Goal: Task Accomplishment & Management: Manage account settings

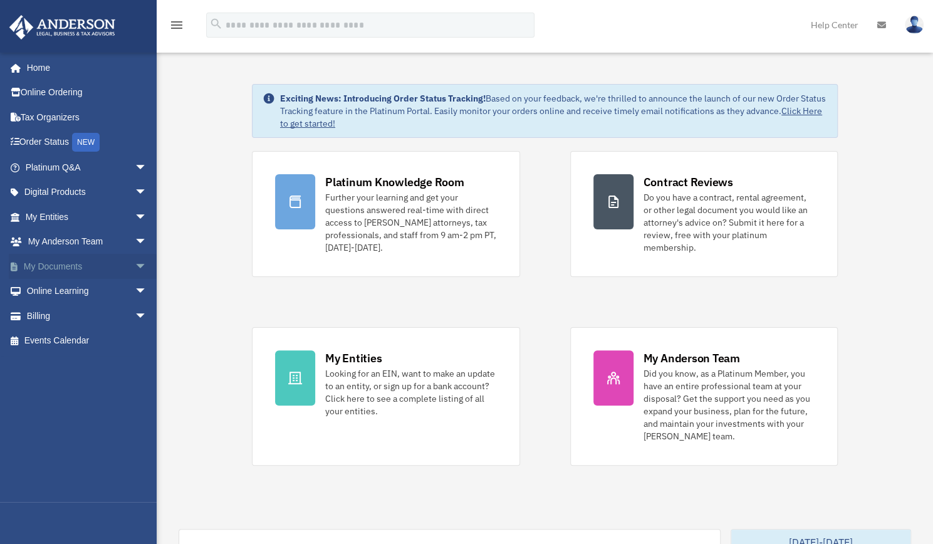
click at [136, 266] on span "arrow_drop_down" at bounding box center [147, 267] width 25 height 26
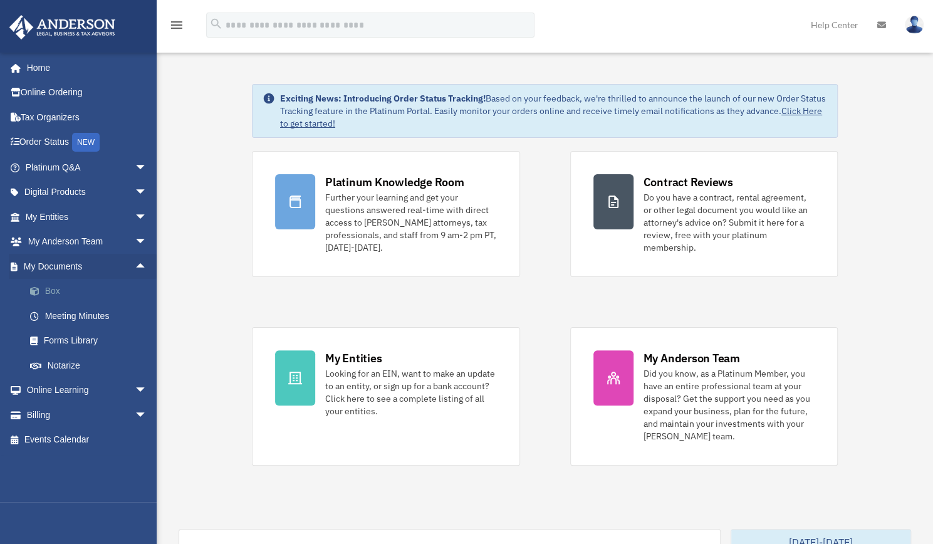
click at [59, 294] on link "Box" at bounding box center [92, 291] width 148 height 25
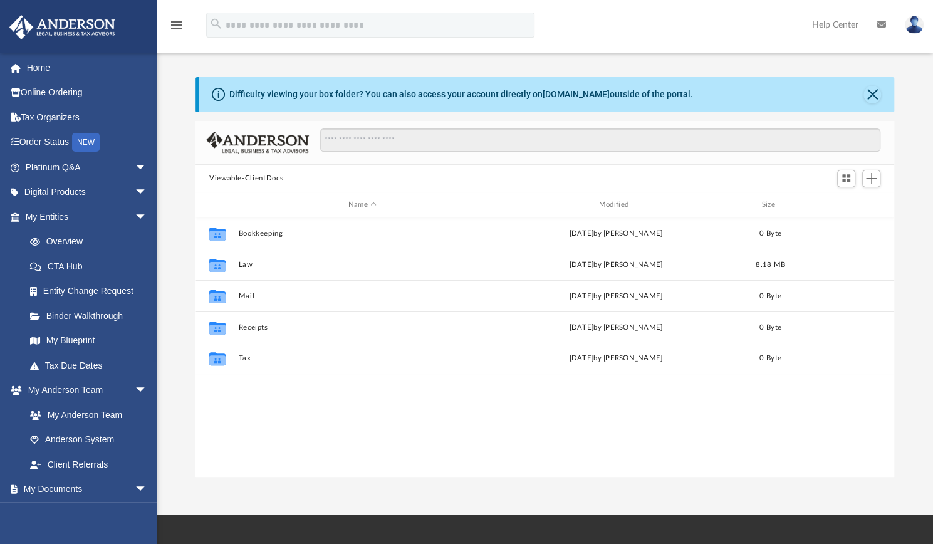
scroll to position [275, 689]
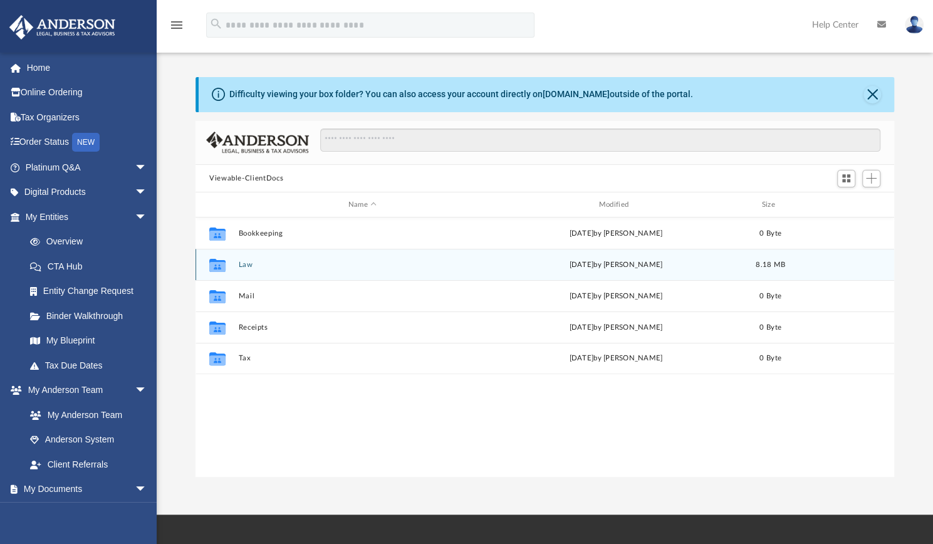
click at [261, 269] on div "Collaborated Folder Law [DATE] by [PERSON_NAME] 8.18 MB" at bounding box center [544, 264] width 699 height 31
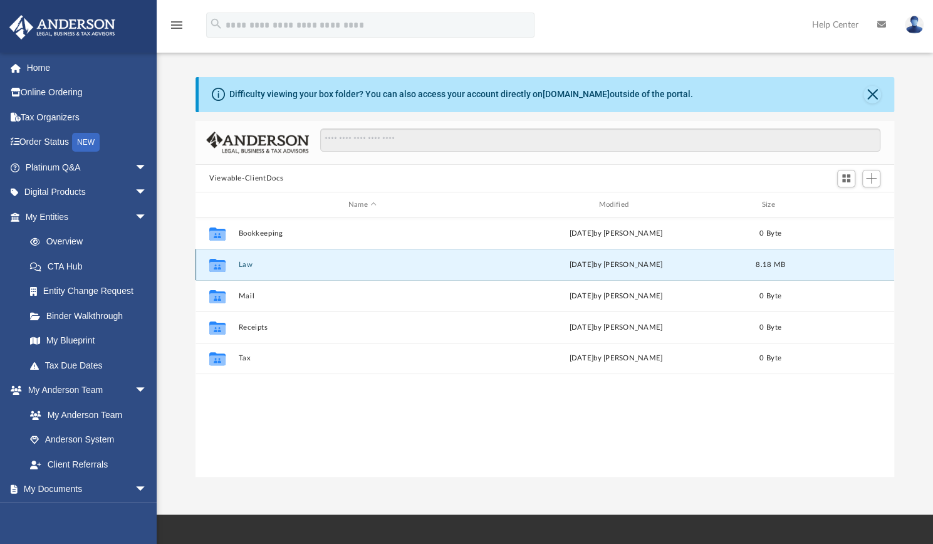
click at [262, 270] on div "Collaborated Folder Law Thu Oct 2 2025 by Heather Reynolds 8.18 MB" at bounding box center [544, 264] width 699 height 31
click at [395, 269] on div "Collaborated Folder Law [DATE] by [PERSON_NAME] 8.18 MB" at bounding box center [544, 264] width 699 height 31
click at [302, 263] on button "Law" at bounding box center [362, 265] width 248 height 8
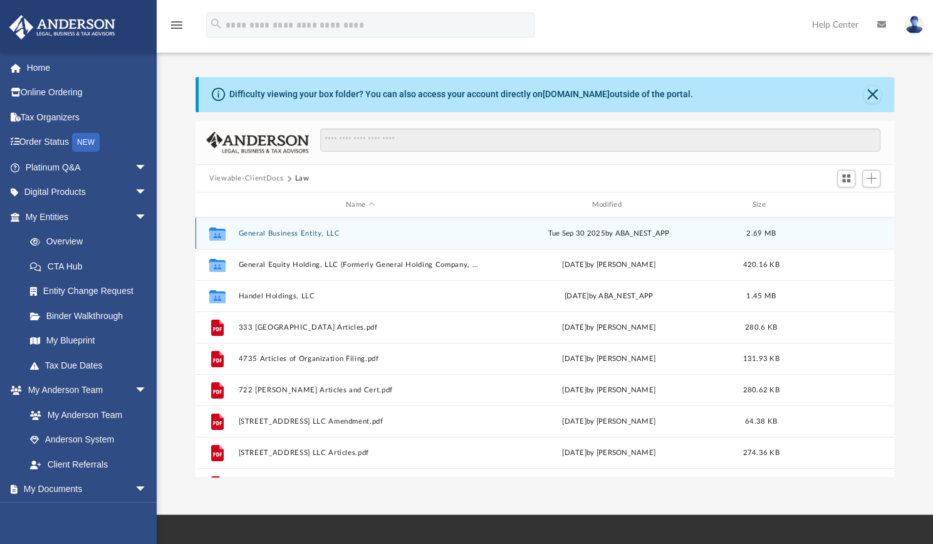
click at [293, 234] on button "General Business Entity, LLC" at bounding box center [359, 233] width 243 height 8
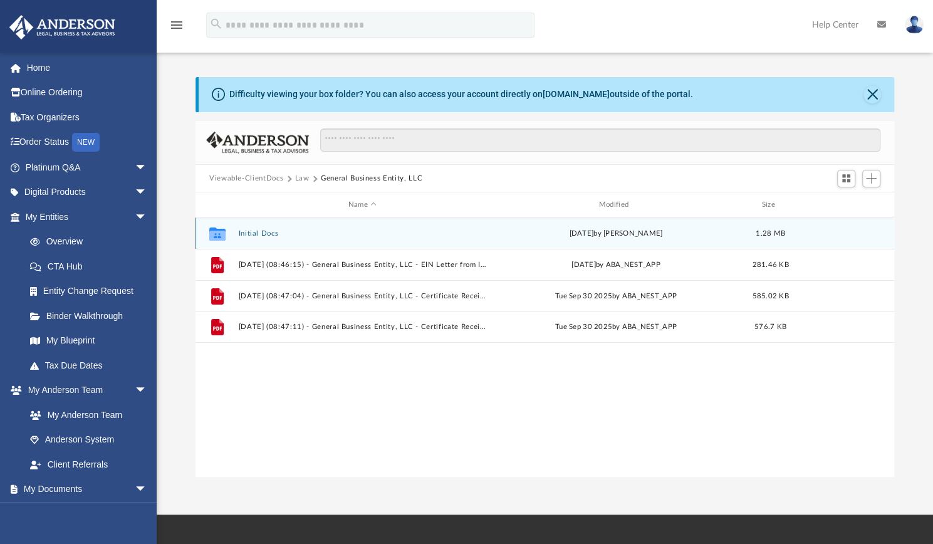
click at [264, 233] on button "Initial Docs" at bounding box center [362, 233] width 248 height 8
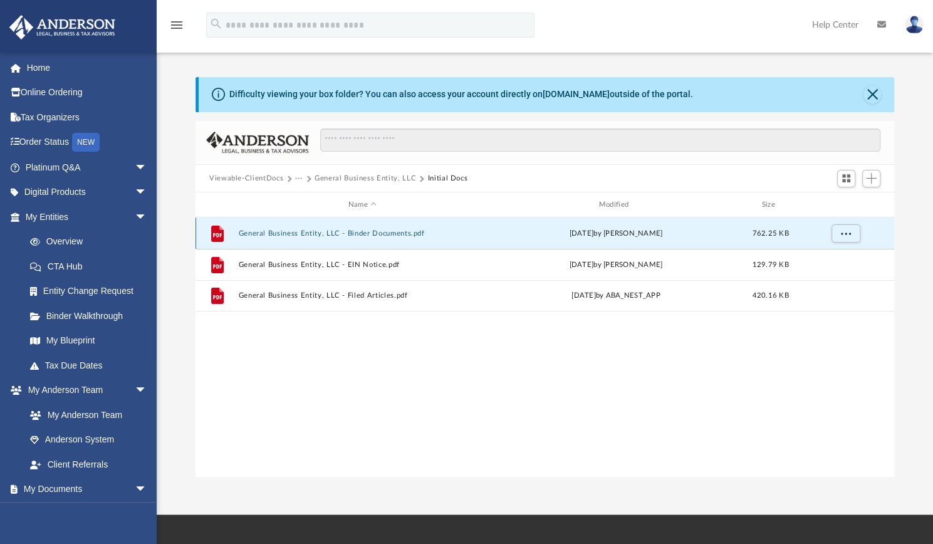
click at [372, 232] on button "General Business Entity, LLC - Binder Documents.pdf" at bounding box center [362, 233] width 248 height 8
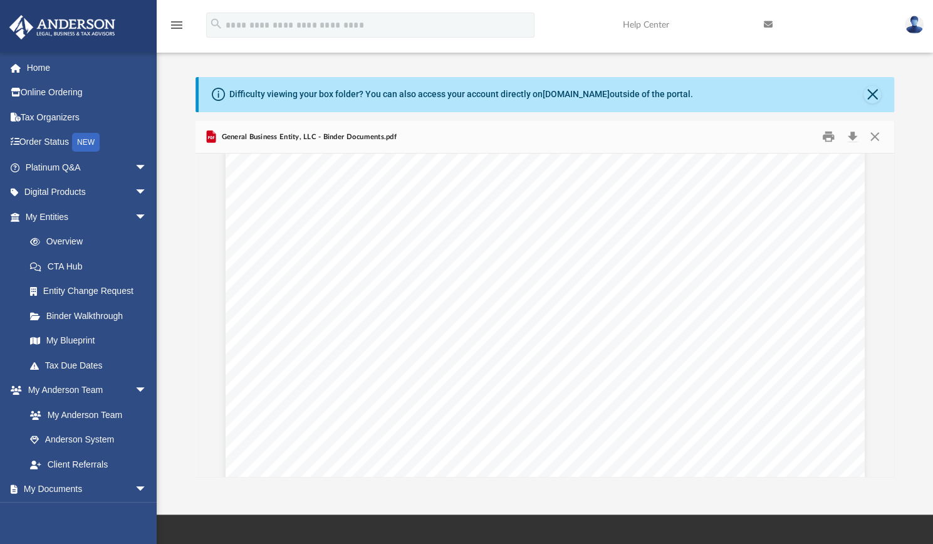
scroll to position [6969, 0]
click at [799, 394] on div "Table of Contents of General Business Entity, LLC Page 1 of 6 OPERATING AGREEME…" at bounding box center [545, 374] width 639 height 827
click at [78, 340] on link "My Blueprint" at bounding box center [92, 340] width 148 height 25
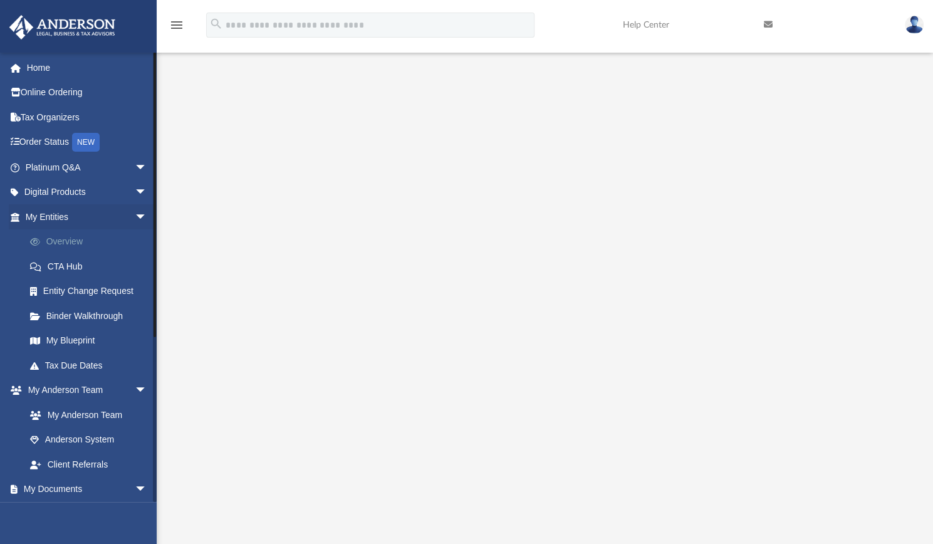
click at [72, 242] on link "Overview" at bounding box center [92, 241] width 148 height 25
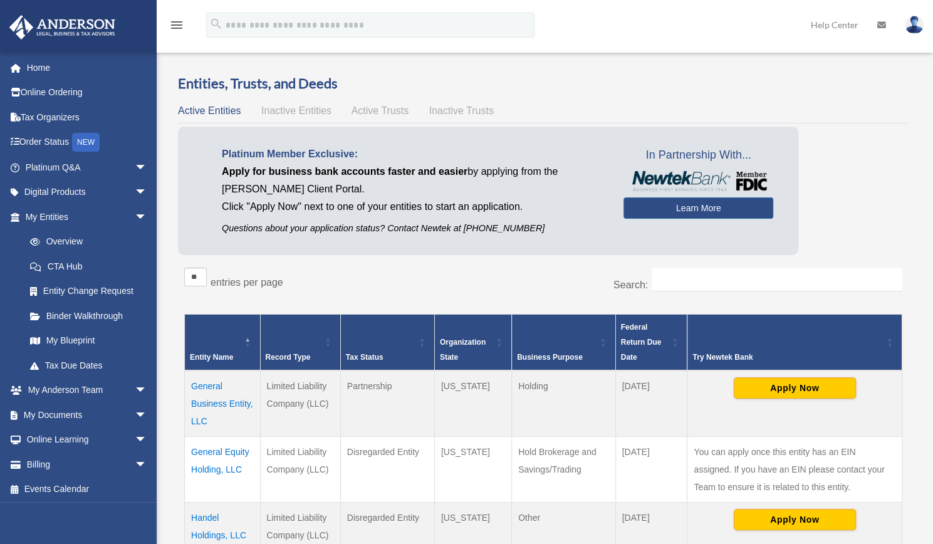
click at [220, 403] on td "General Business Entity, LLC" at bounding box center [223, 403] width 76 height 66
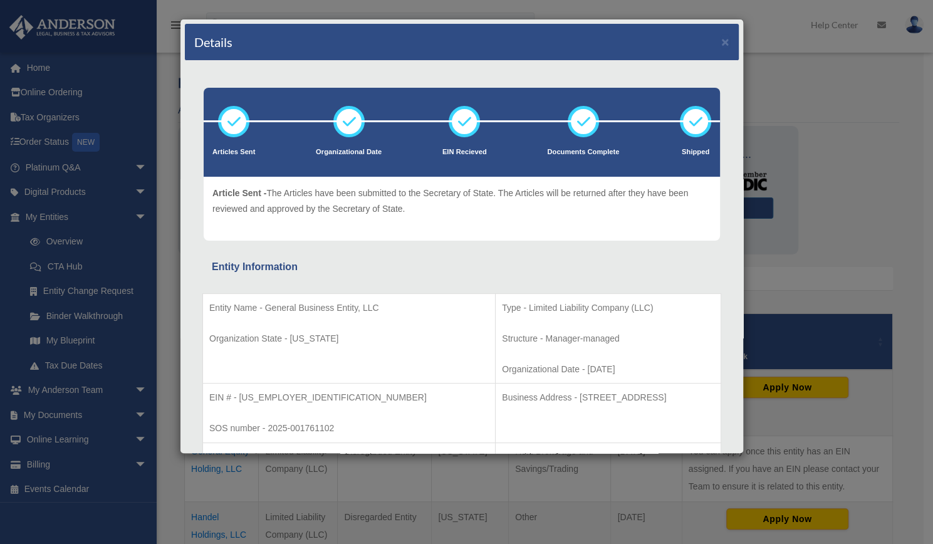
click at [60, 214] on div "Details × Articles Sent Organizational Date" at bounding box center [466, 272] width 933 height 544
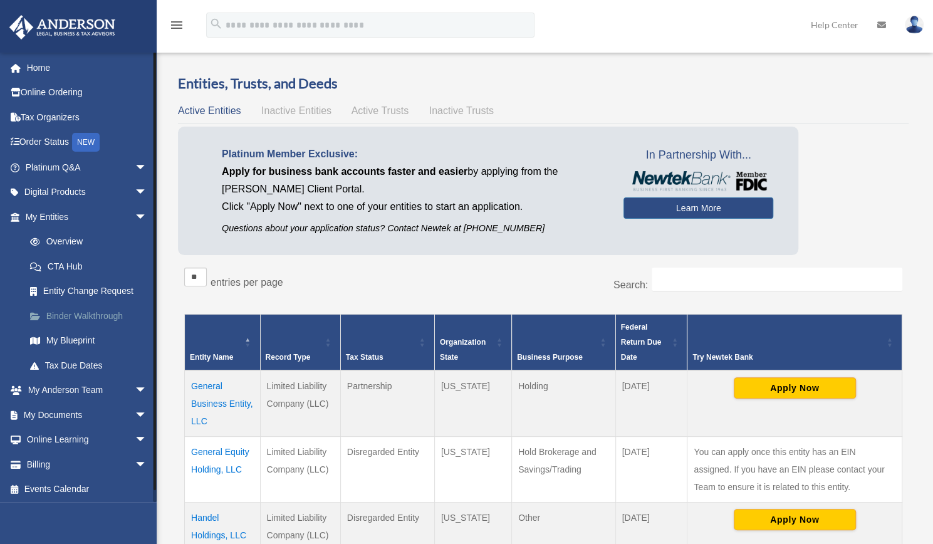
click at [83, 313] on link "Binder Walkthrough" at bounding box center [92, 315] width 148 height 25
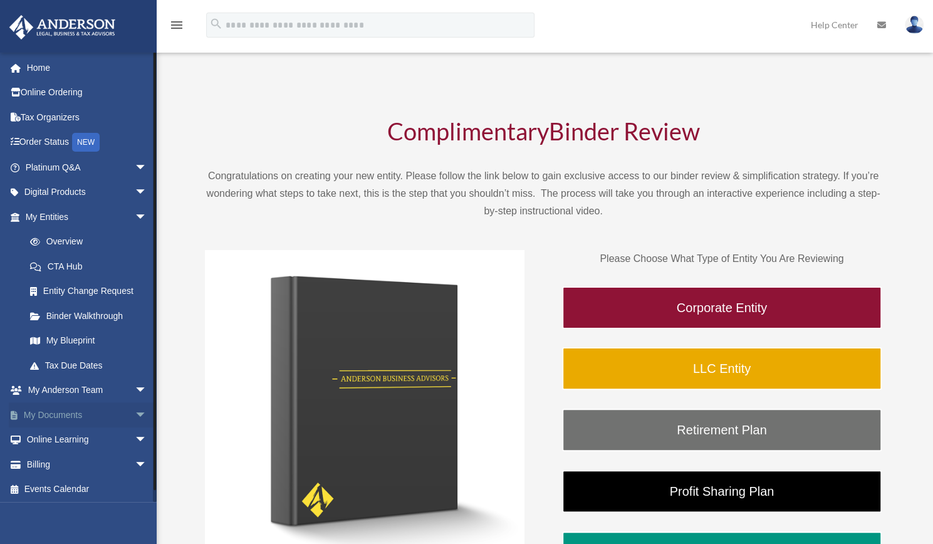
click at [135, 414] on span "arrow_drop_down" at bounding box center [147, 415] width 25 height 26
click at [56, 438] on link "Box" at bounding box center [92, 439] width 148 height 25
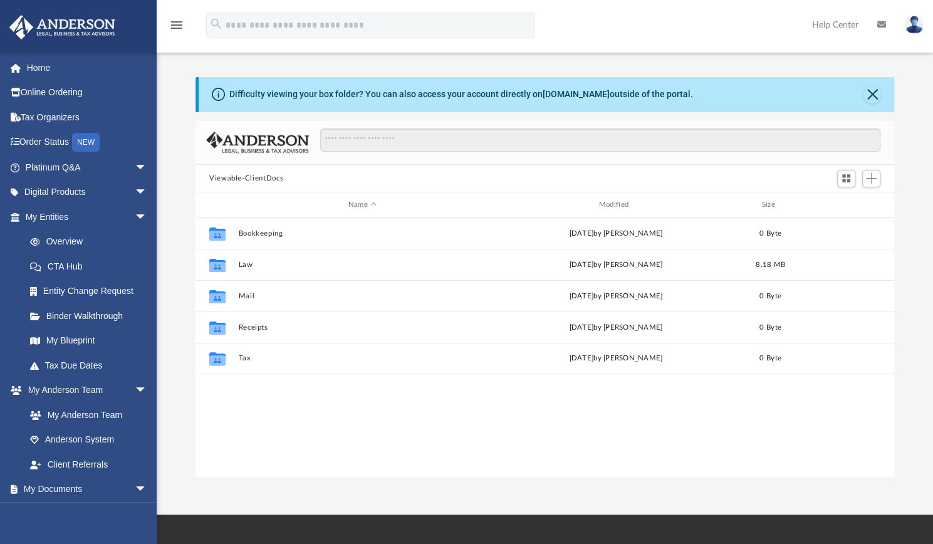
scroll to position [275, 689]
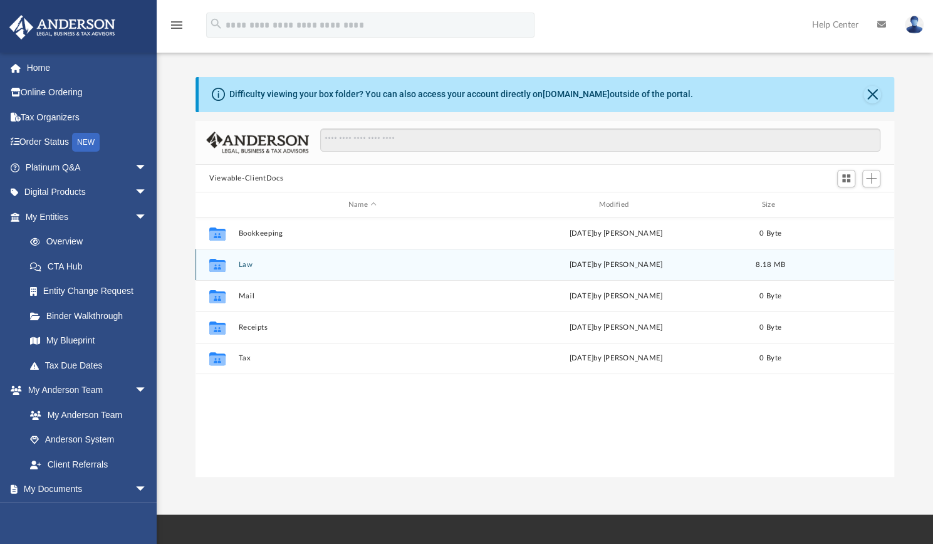
click at [257, 268] on button "Law" at bounding box center [362, 265] width 248 height 8
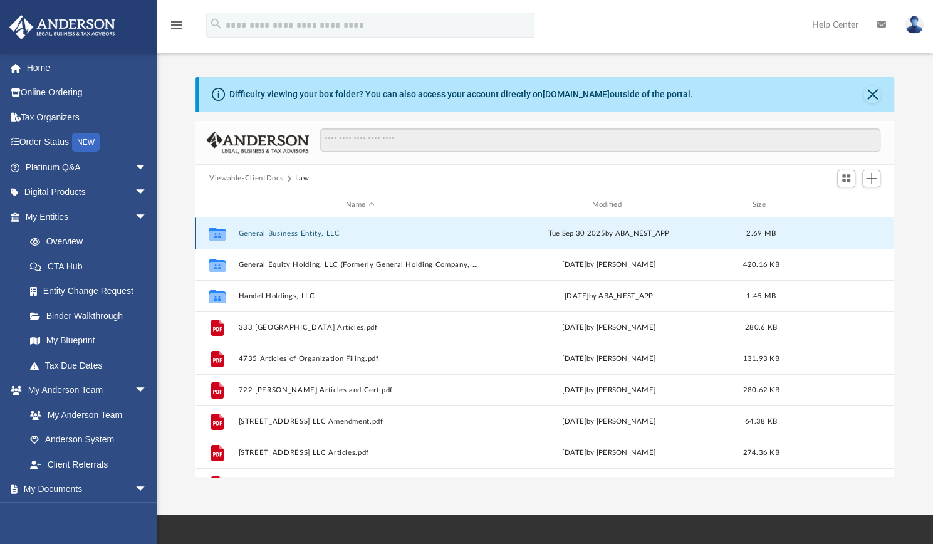
click at [282, 231] on button "General Business Entity, LLC" at bounding box center [359, 233] width 243 height 8
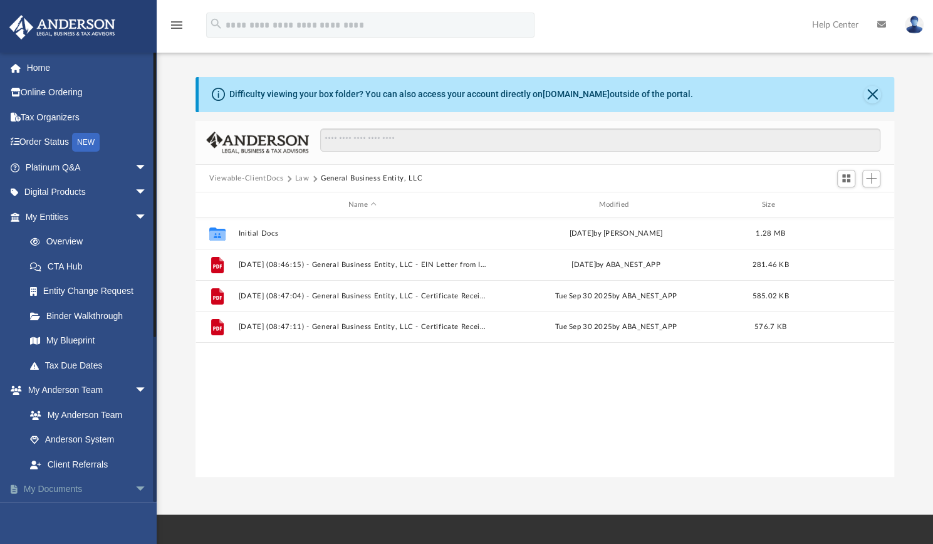
click at [135, 490] on span "arrow_drop_down" at bounding box center [147, 490] width 25 height 26
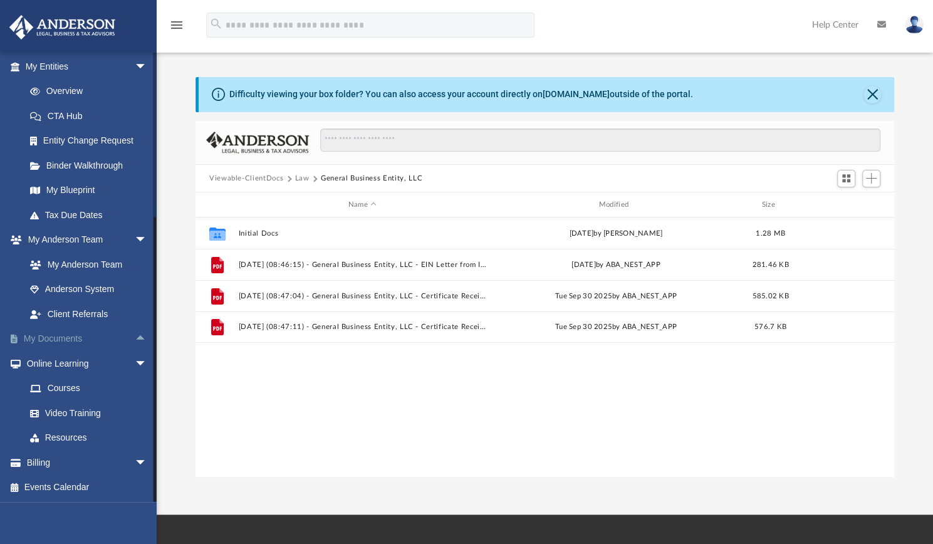
click at [45, 345] on link "My Documents arrow_drop_up" at bounding box center [87, 338] width 157 height 25
click at [135, 338] on span "arrow_drop_up" at bounding box center [147, 339] width 25 height 26
click at [81, 387] on link "Meeting Minutes" at bounding box center [92, 388] width 148 height 25
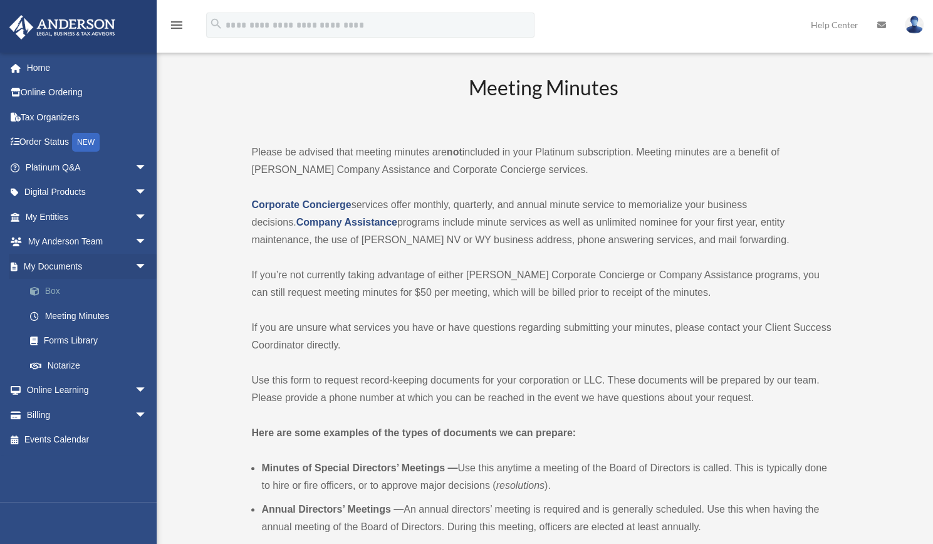
click at [55, 289] on link "Box" at bounding box center [92, 291] width 148 height 25
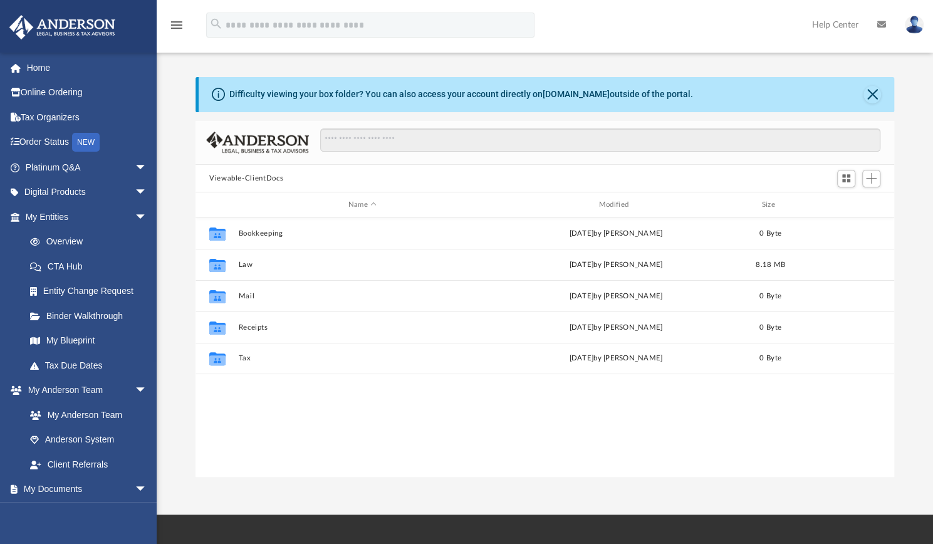
scroll to position [275, 689]
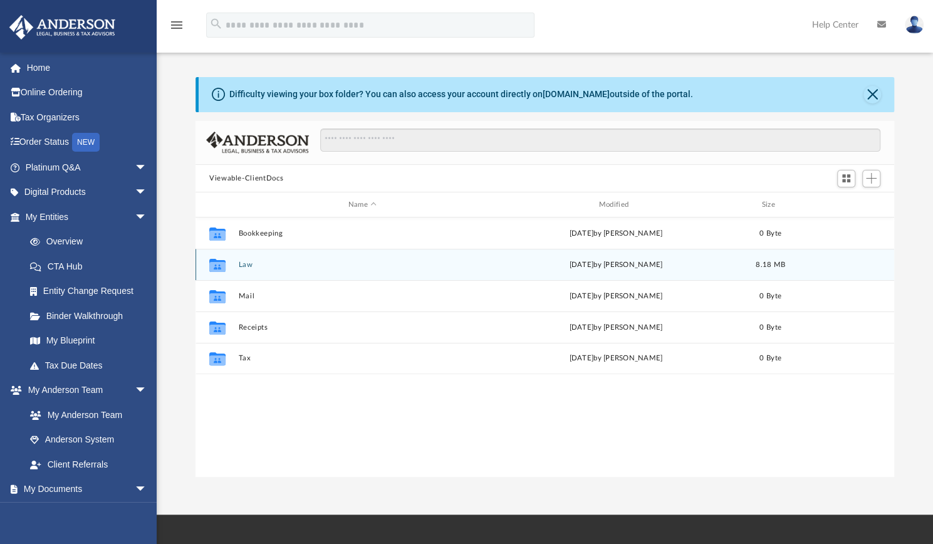
click at [245, 262] on button "Law" at bounding box center [362, 265] width 248 height 8
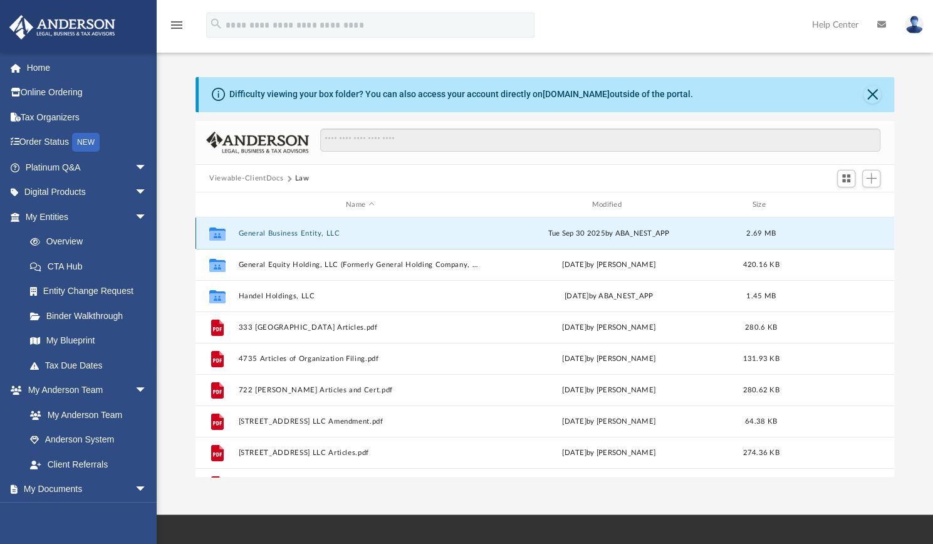
click at [291, 229] on button "General Business Entity, LLC" at bounding box center [359, 233] width 243 height 8
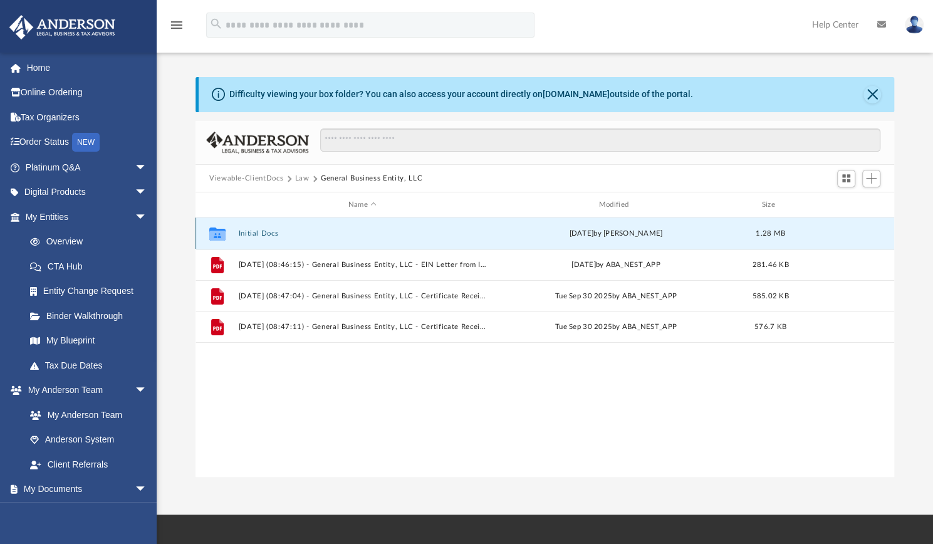
click at [289, 232] on button "Initial Docs" at bounding box center [362, 233] width 248 height 8
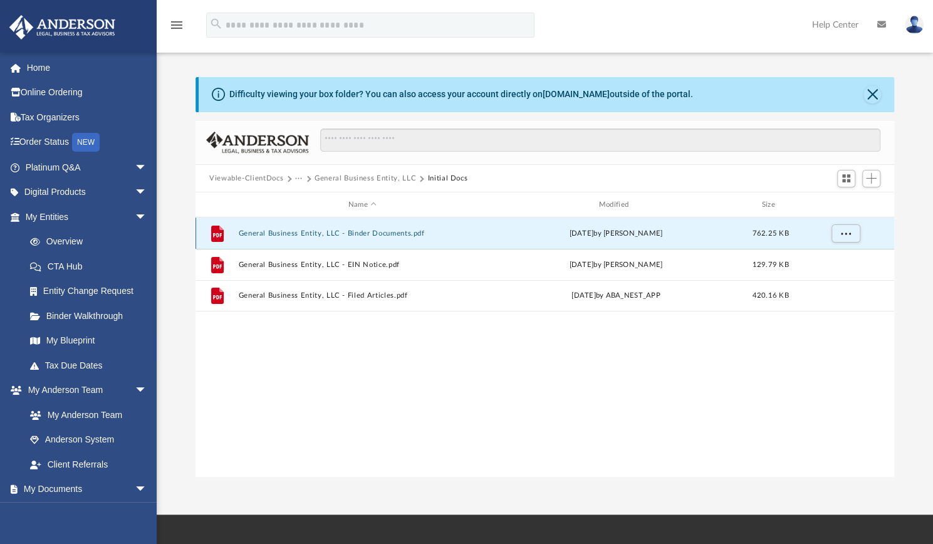
click at [395, 233] on button "General Business Entity, LLC - Binder Documents.pdf" at bounding box center [362, 233] width 248 height 8
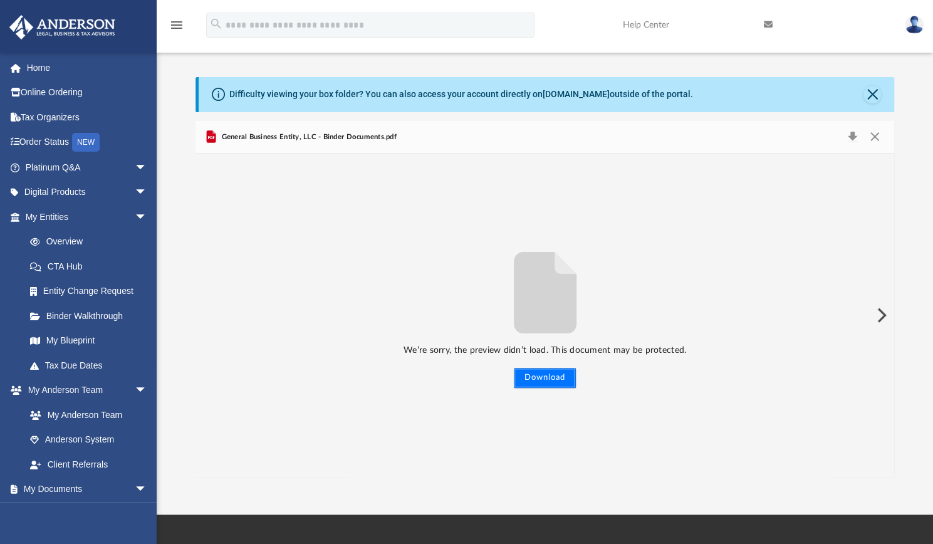
click at [543, 377] on button "Download" at bounding box center [545, 378] width 62 height 20
click at [886, 312] on button "Preview" at bounding box center [880, 315] width 28 height 35
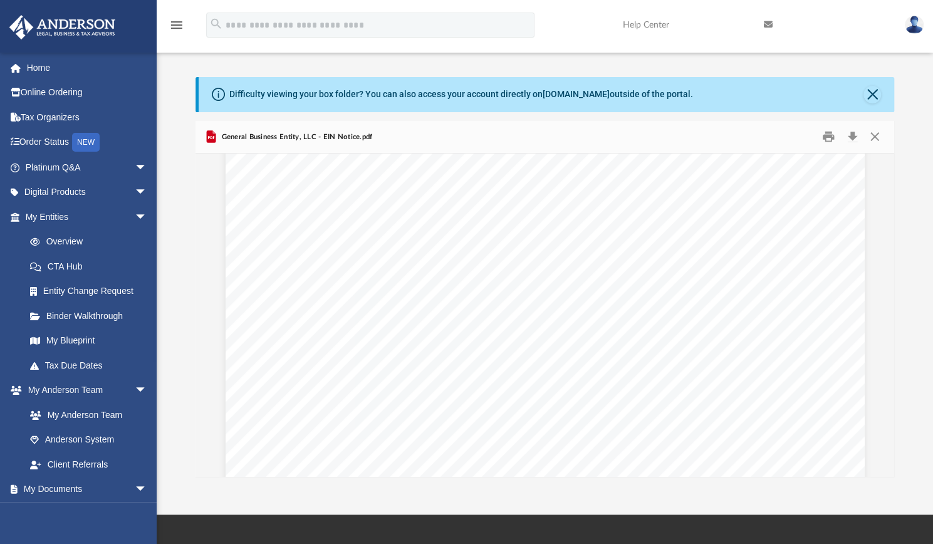
scroll to position [0, 0]
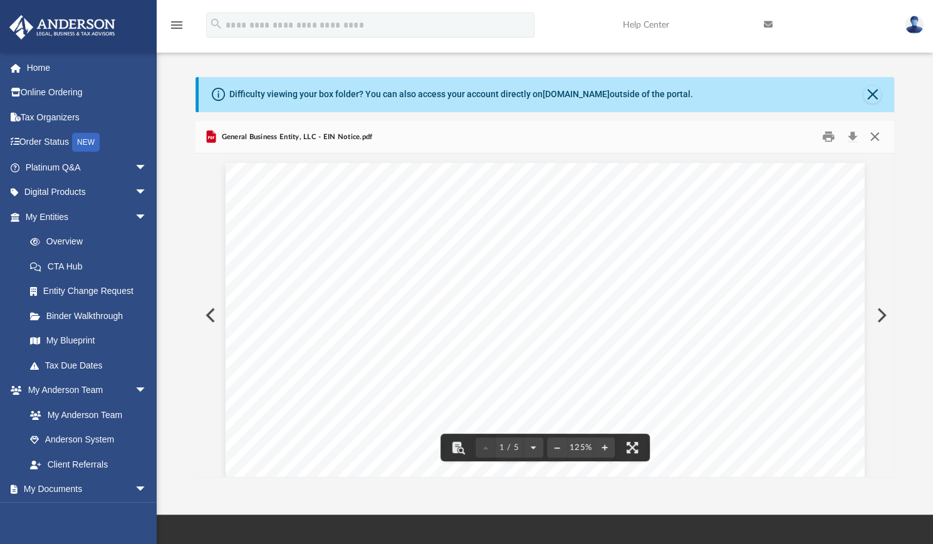
click at [876, 137] on button "Close" at bounding box center [874, 136] width 23 height 19
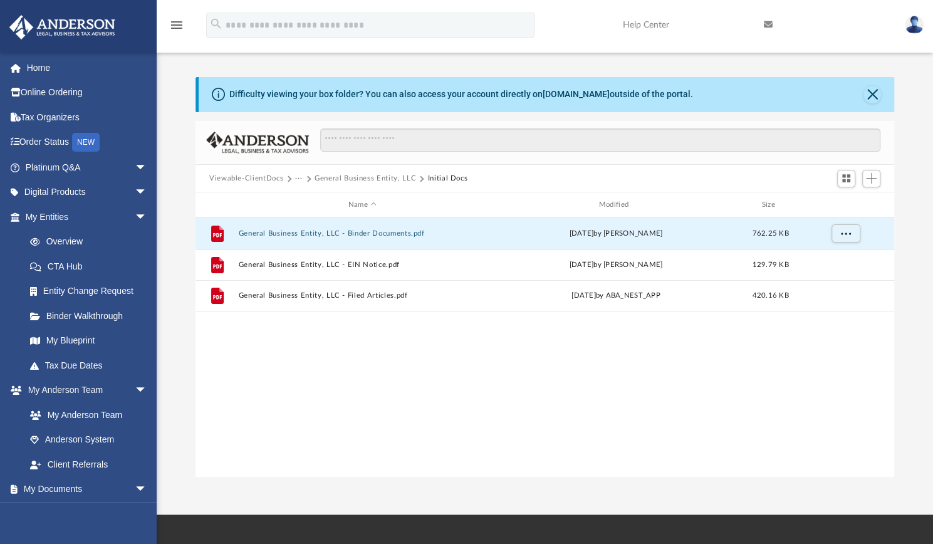
click at [447, 176] on button "Initial Docs" at bounding box center [447, 178] width 40 height 11
click at [375, 234] on button "General Business Entity, LLC - Binder Documents.pdf" at bounding box center [362, 233] width 248 height 8
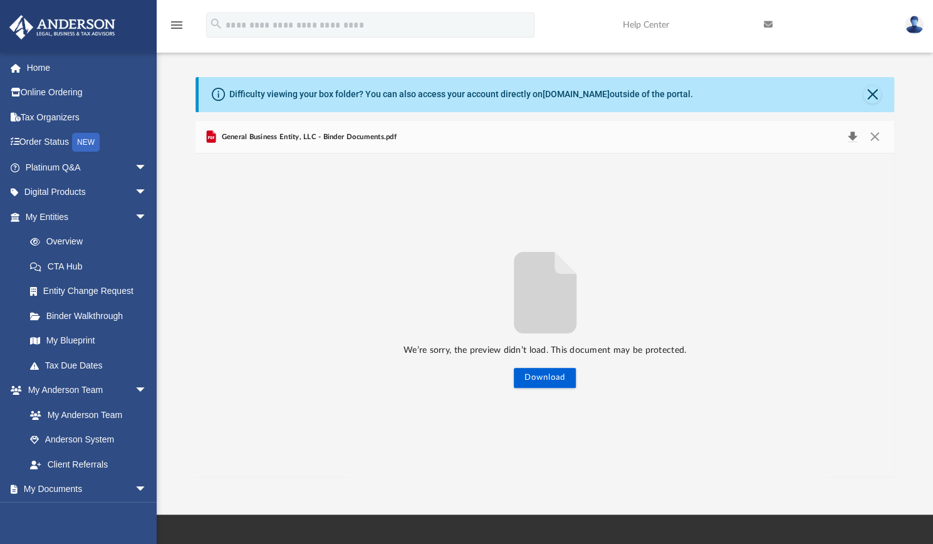
click at [853, 140] on button "Download" at bounding box center [852, 137] width 23 height 18
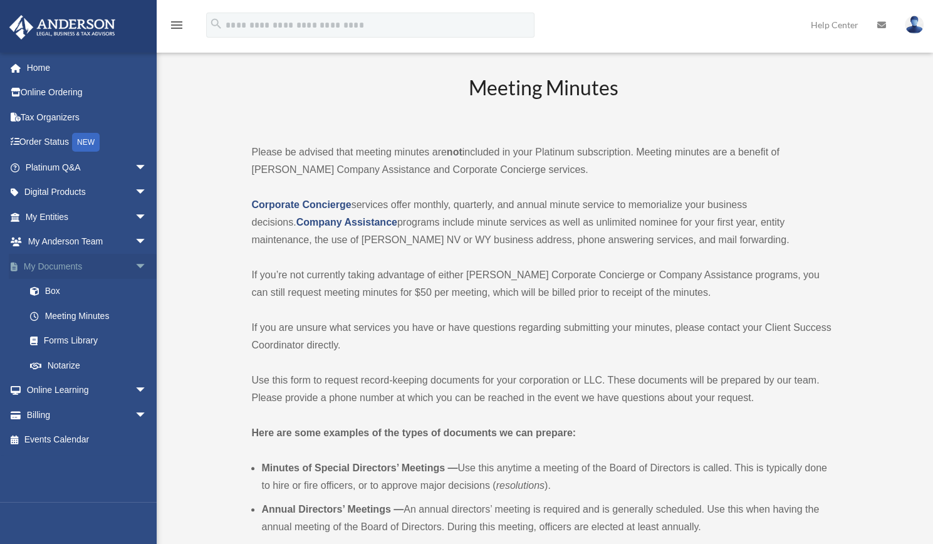
click at [77, 266] on link "My Documents arrow_drop_down" at bounding box center [87, 266] width 157 height 25
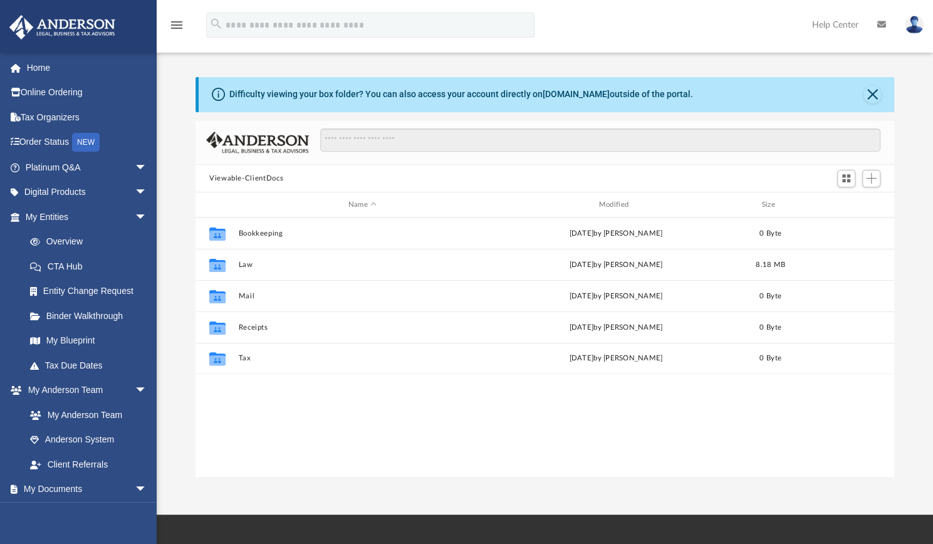
scroll to position [275, 689]
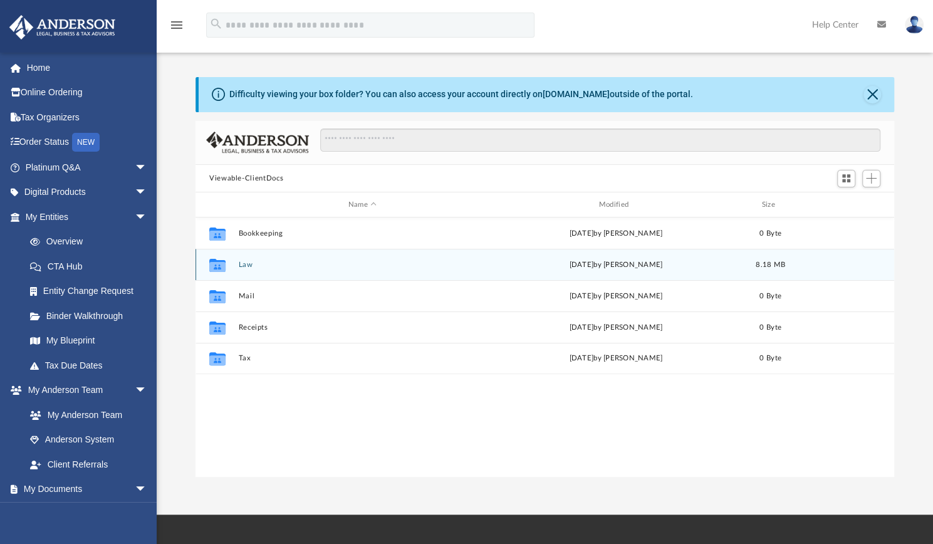
click at [262, 266] on button "Law" at bounding box center [362, 265] width 248 height 8
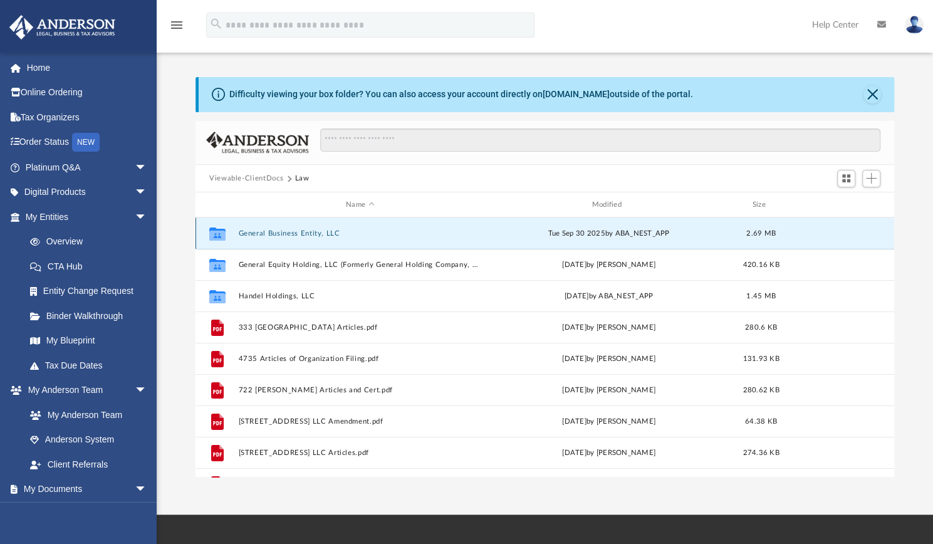
drag, startPoint x: 297, startPoint y: 230, endPoint x: 258, endPoint y: 230, distance: 38.8
drag, startPoint x: 258, startPoint y: 230, endPoint x: 447, endPoint y: 200, distance: 191.5
click at [447, 200] on div "Name" at bounding box center [359, 204] width 244 height 11
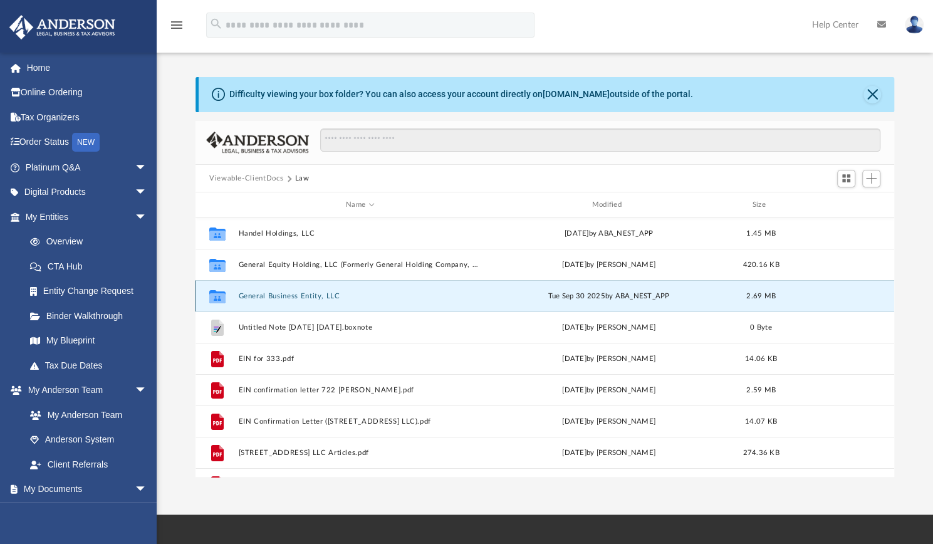
click at [304, 298] on button "General Business Entity, LLC" at bounding box center [359, 296] width 243 height 8
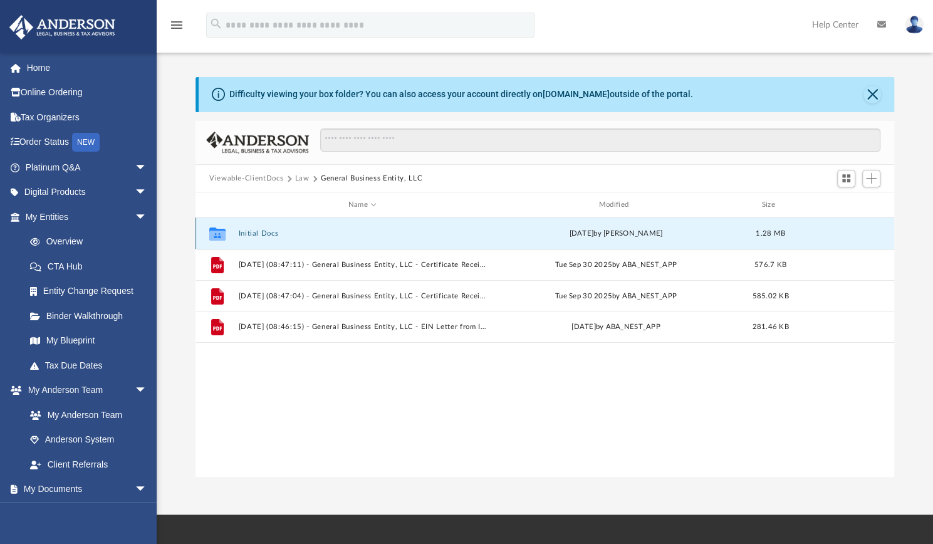
click at [260, 232] on button "Initial Docs" at bounding box center [362, 233] width 248 height 8
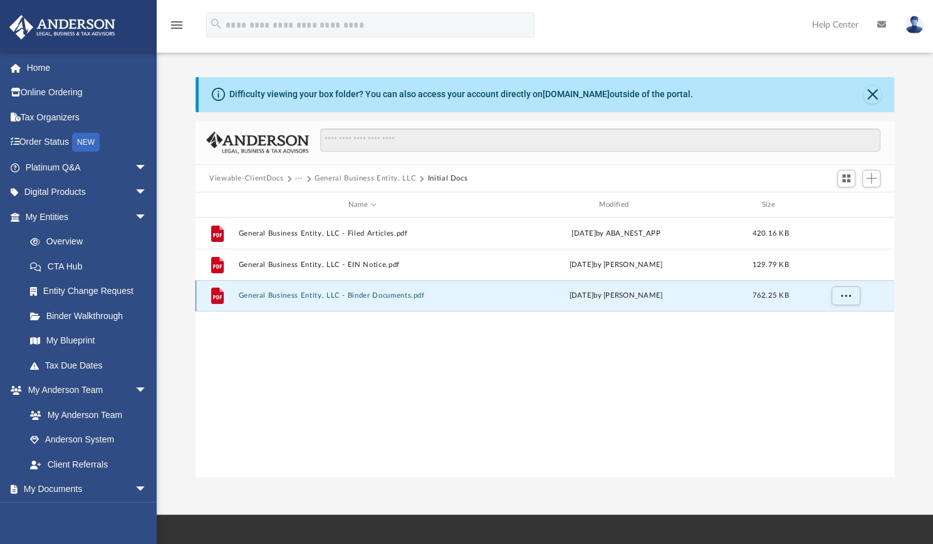
click at [360, 293] on button "General Business Entity, LLC - Binder Documents.pdf" at bounding box center [362, 295] width 248 height 8
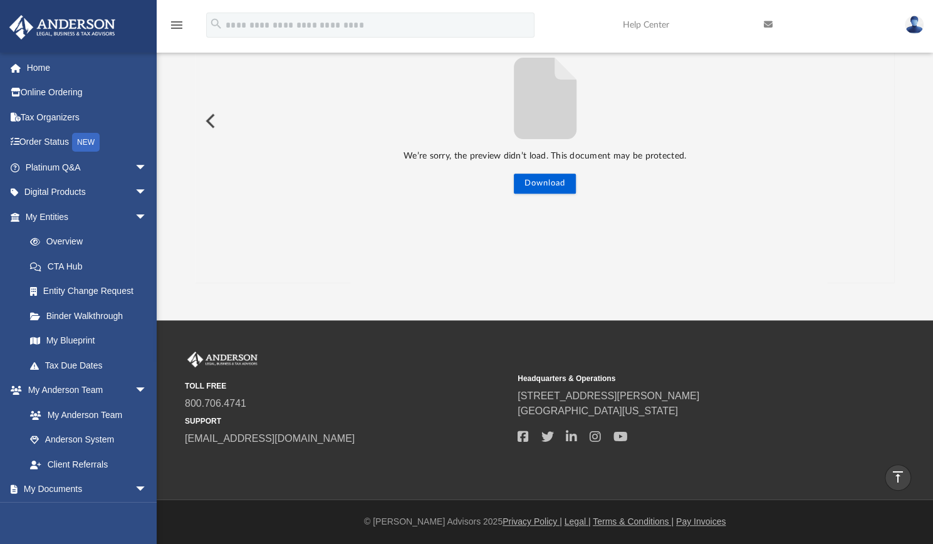
scroll to position [0, 0]
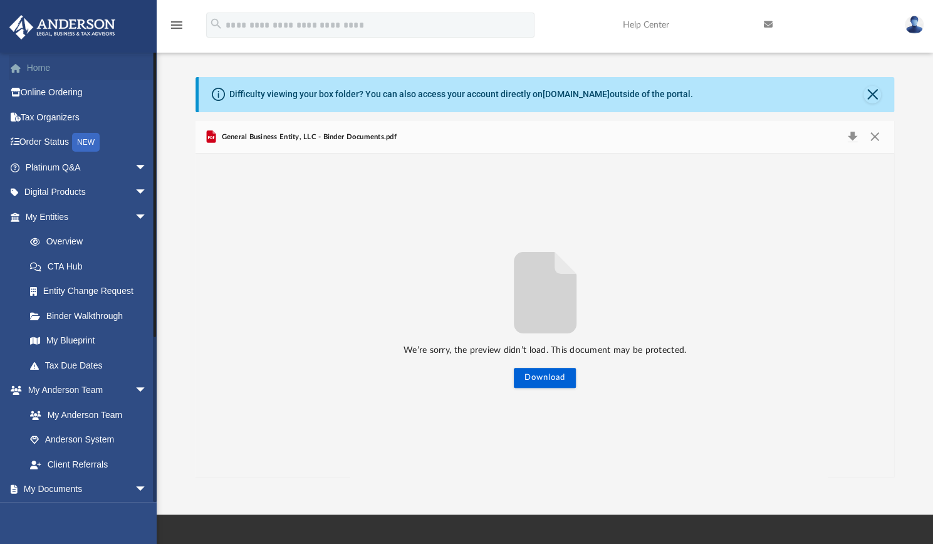
click at [39, 63] on link "Home" at bounding box center [87, 67] width 157 height 25
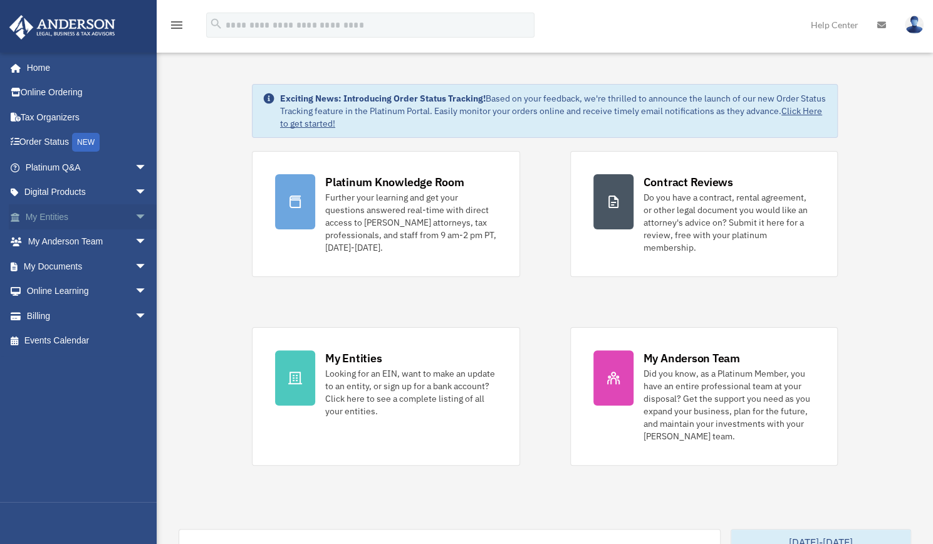
click at [135, 214] on span "arrow_drop_down" at bounding box center [147, 217] width 25 height 26
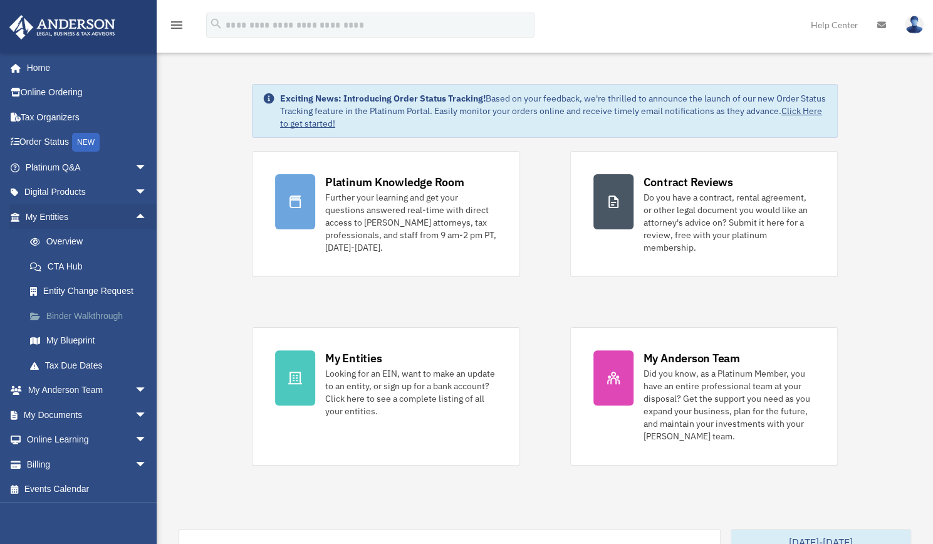
click at [93, 313] on link "Binder Walkthrough" at bounding box center [92, 315] width 148 height 25
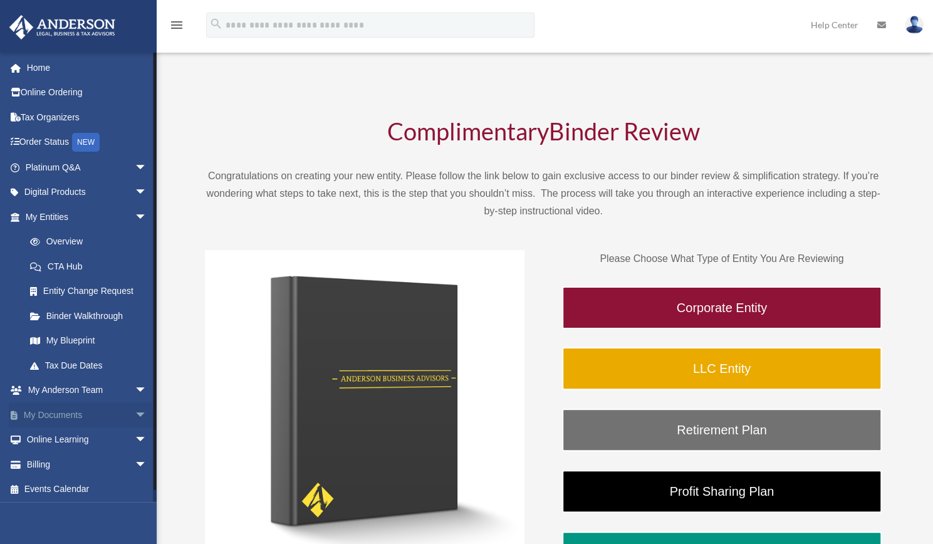
drag, startPoint x: 78, startPoint y: 411, endPoint x: 41, endPoint y: 413, distance: 37.0
click at [41, 413] on link "My Documents arrow_drop_down" at bounding box center [87, 414] width 157 height 25
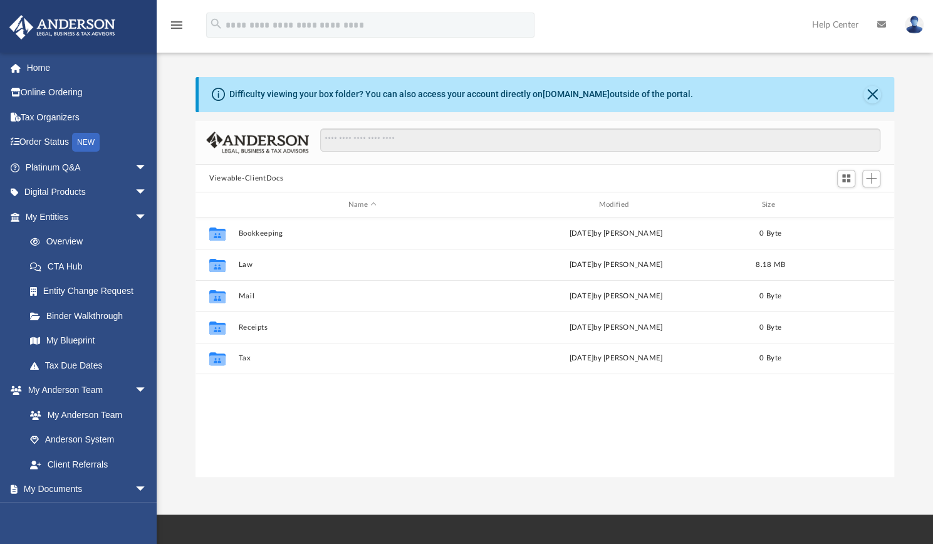
scroll to position [275, 689]
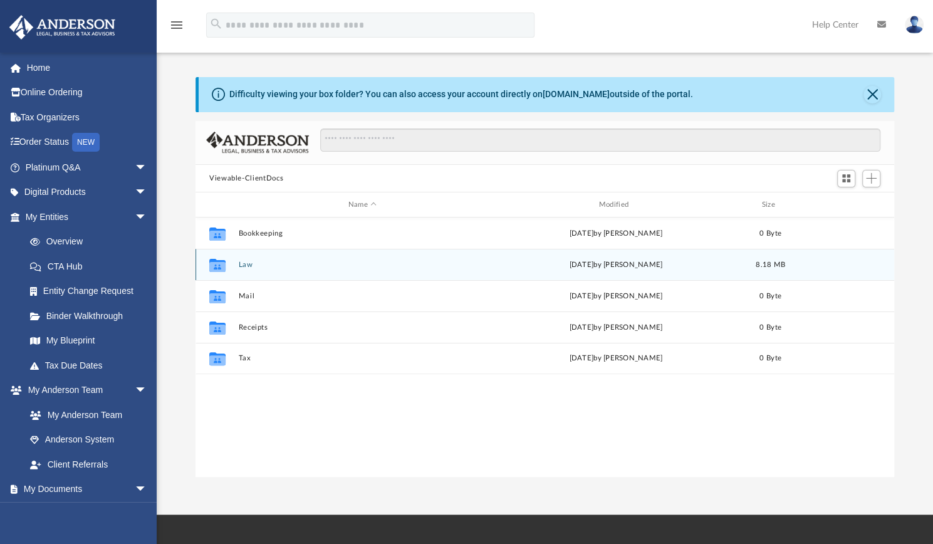
click at [430, 268] on button "Law" at bounding box center [362, 265] width 248 height 8
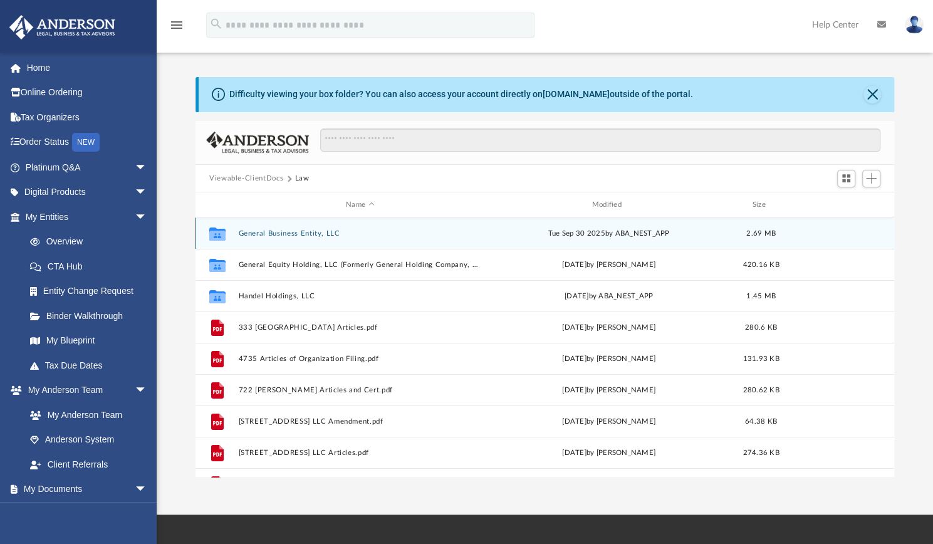
click at [277, 232] on button "General Business Entity, LLC" at bounding box center [359, 233] width 243 height 8
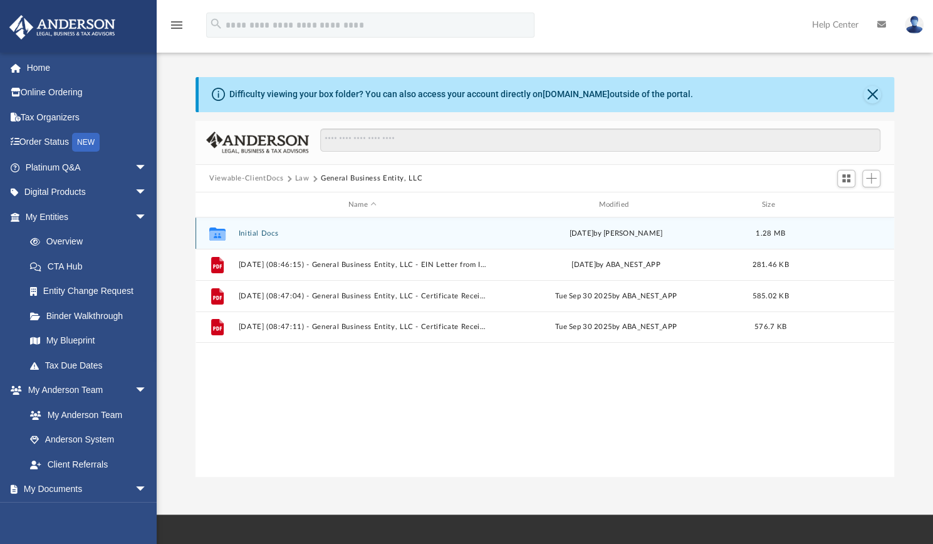
click at [277, 232] on button "Initial Docs" at bounding box center [362, 233] width 248 height 8
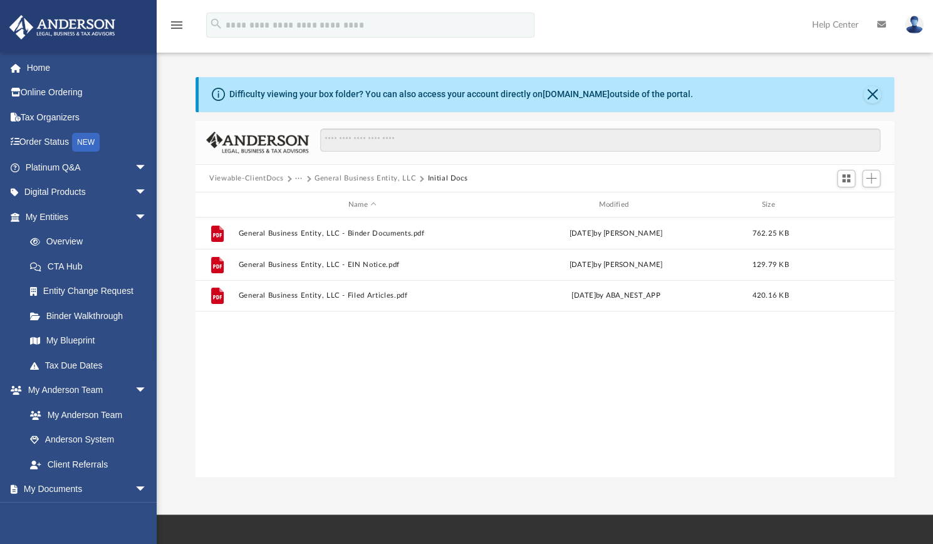
click at [377, 175] on button "General Business Entity, LLC" at bounding box center [365, 178] width 101 height 11
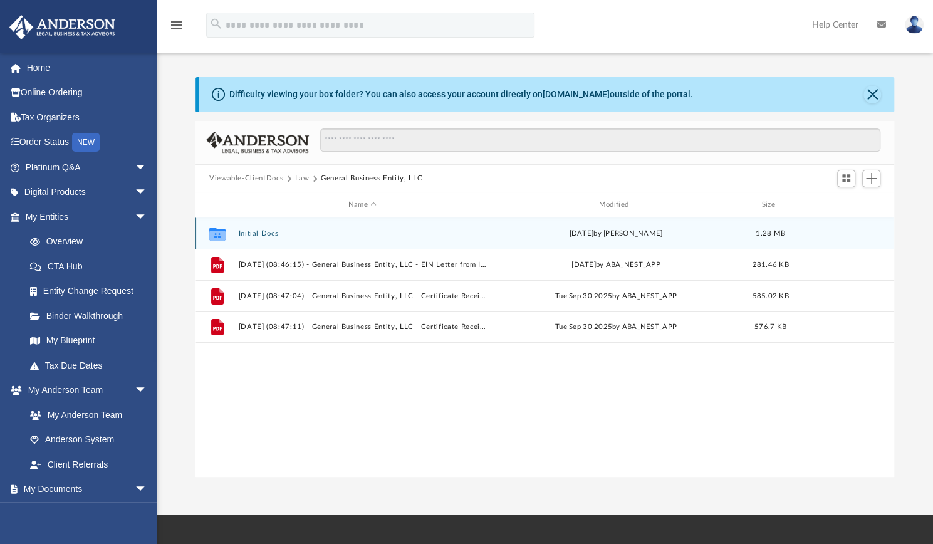
click at [247, 231] on button "Initial Docs" at bounding box center [362, 233] width 248 height 8
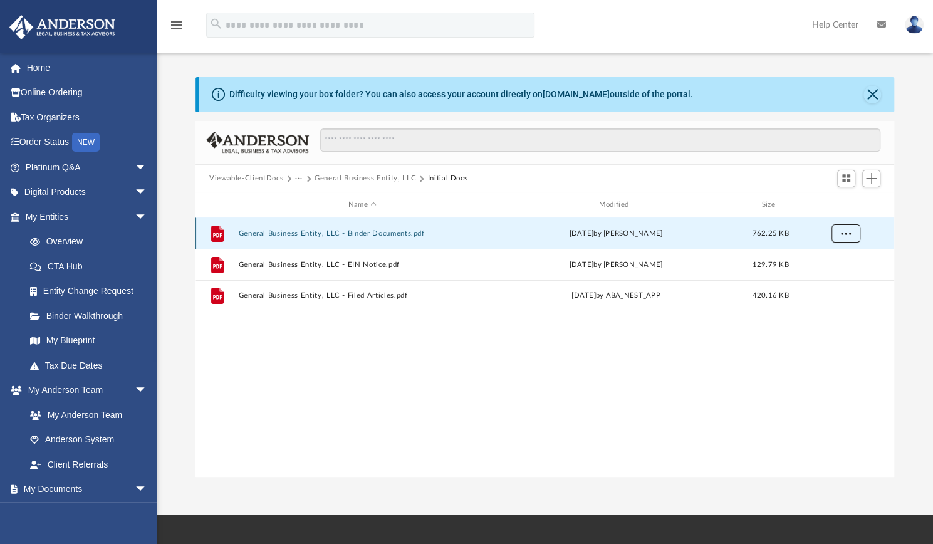
click at [842, 236] on button "More options" at bounding box center [845, 233] width 29 height 19
click at [827, 257] on li "Preview" at bounding box center [834, 258] width 36 height 13
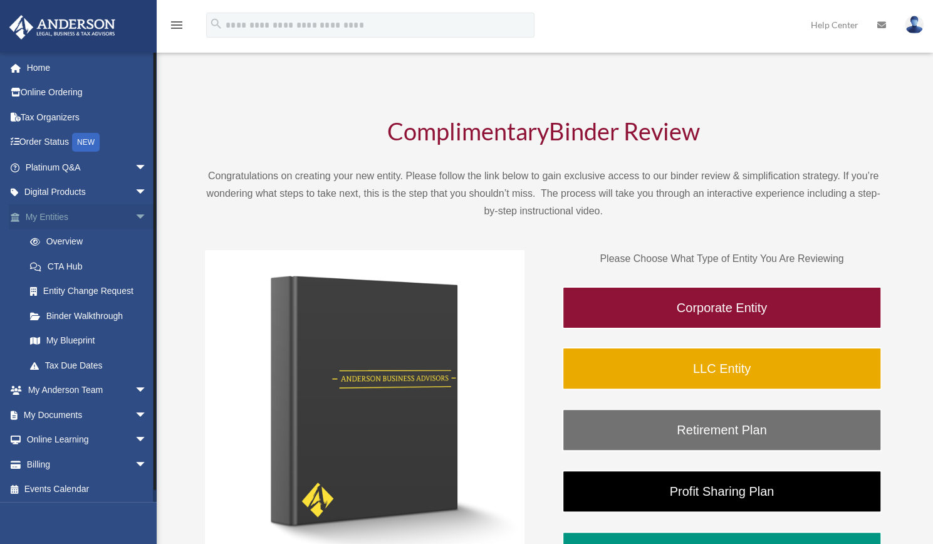
click at [36, 221] on link "My Entities arrow_drop_down" at bounding box center [87, 216] width 157 height 25
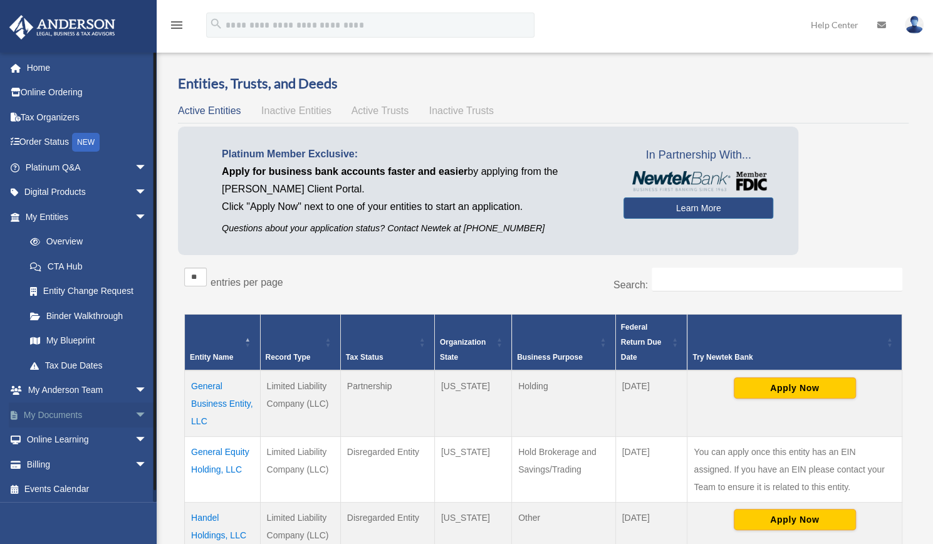
click at [86, 417] on link "My Documents arrow_drop_down" at bounding box center [87, 414] width 157 height 25
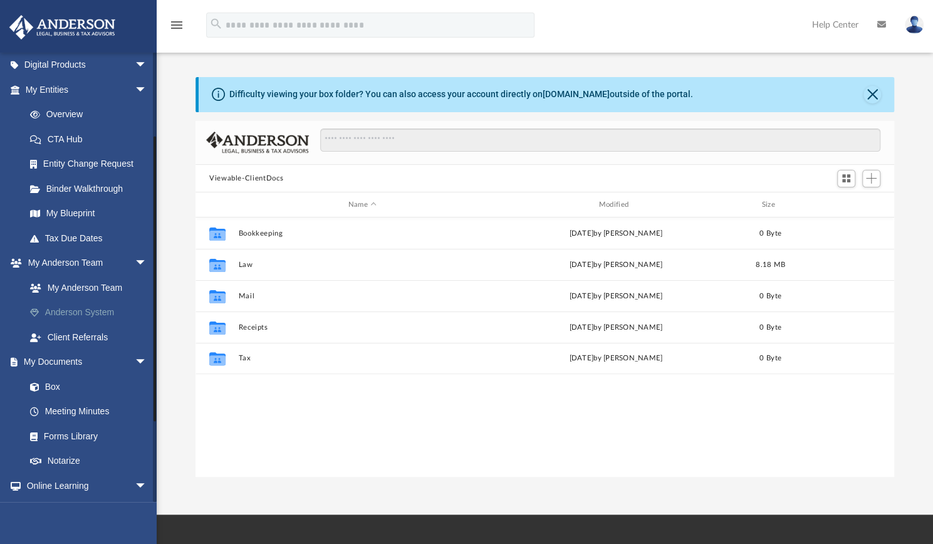
scroll to position [128, 0]
click at [53, 388] on link "Box" at bounding box center [92, 385] width 148 height 25
click at [66, 381] on link "Box" at bounding box center [92, 385] width 148 height 25
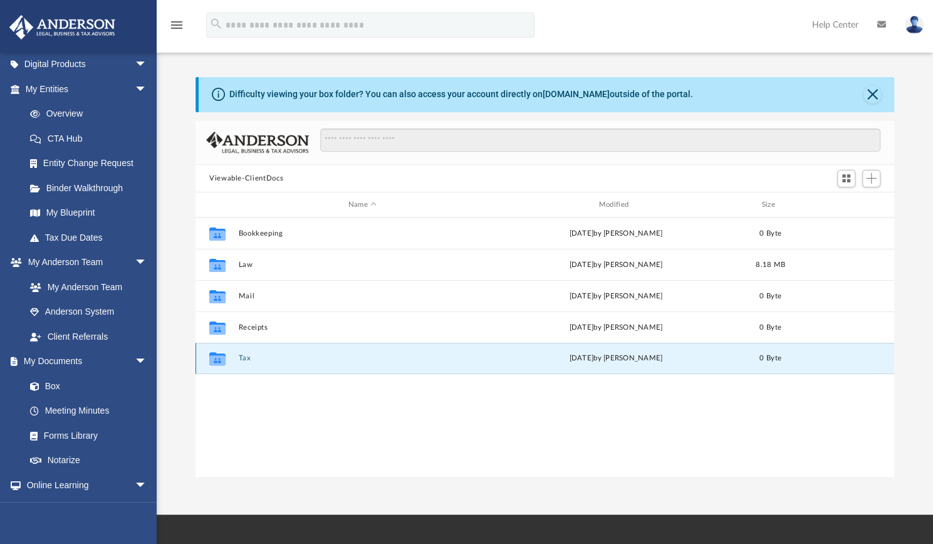
click at [472, 360] on button "Tax" at bounding box center [362, 358] width 248 height 8
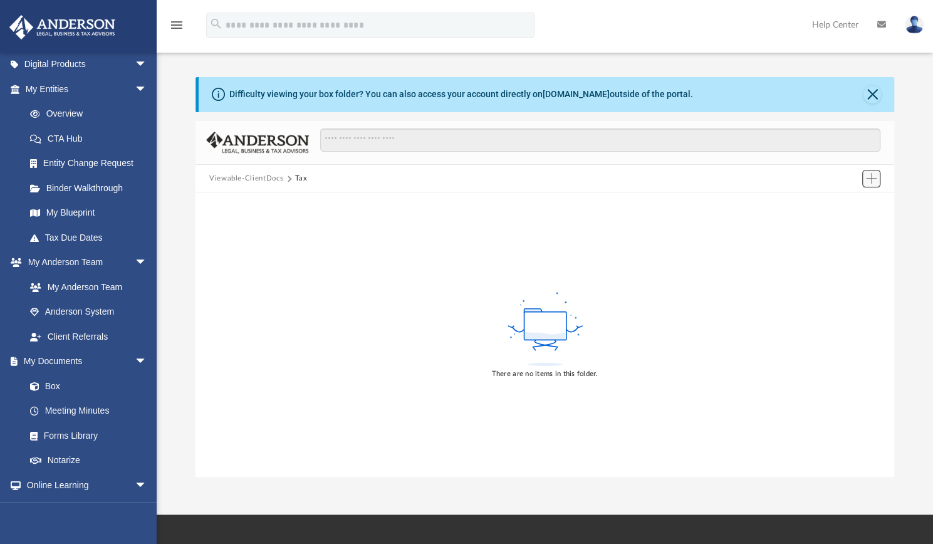
click at [873, 177] on span "Add" at bounding box center [871, 178] width 11 height 11
click at [844, 205] on li "Upload" at bounding box center [853, 203] width 40 height 13
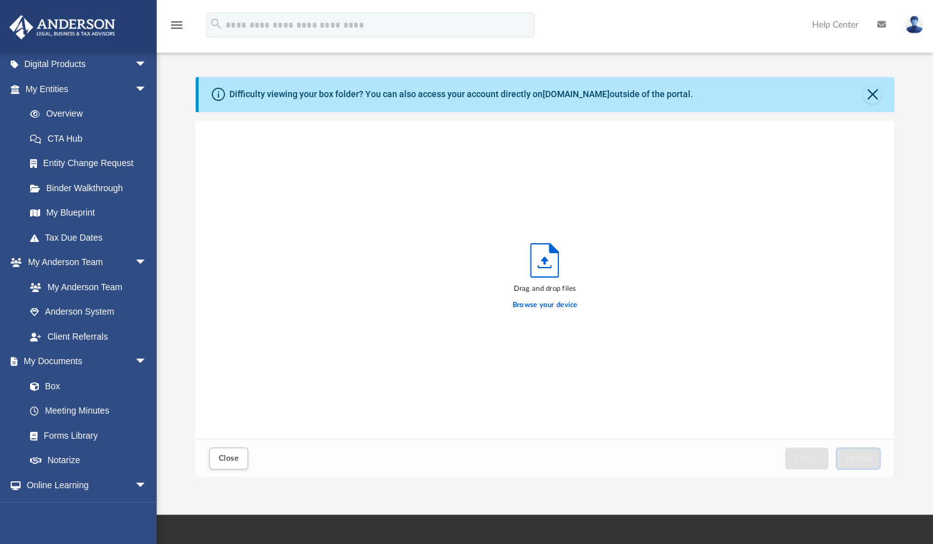
scroll to position [308, 689]
click at [556, 306] on label "Browse your device" at bounding box center [544, 304] width 65 height 11
click at [0, 0] on input "Browse your device" at bounding box center [0, 0] width 0 height 0
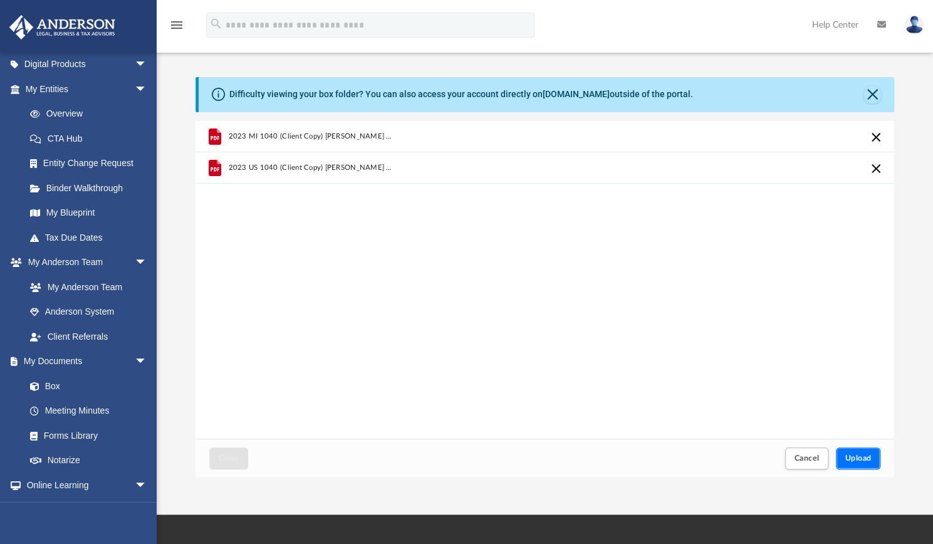
click at [862, 464] on button "Upload" at bounding box center [858, 458] width 45 height 22
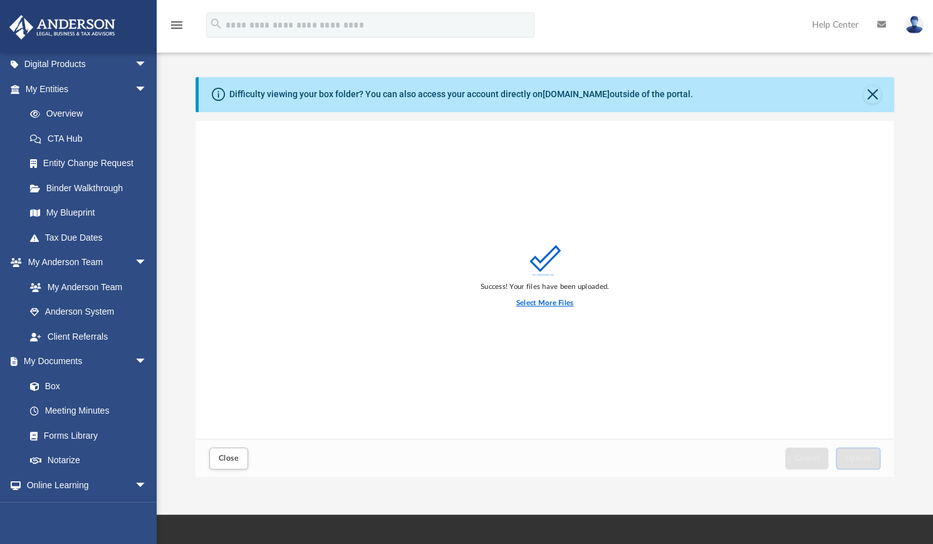
click at [547, 306] on label "Select More Files" at bounding box center [544, 303] width 57 height 11
click at [0, 0] on input "Select More Files" at bounding box center [0, 0] width 0 height 0
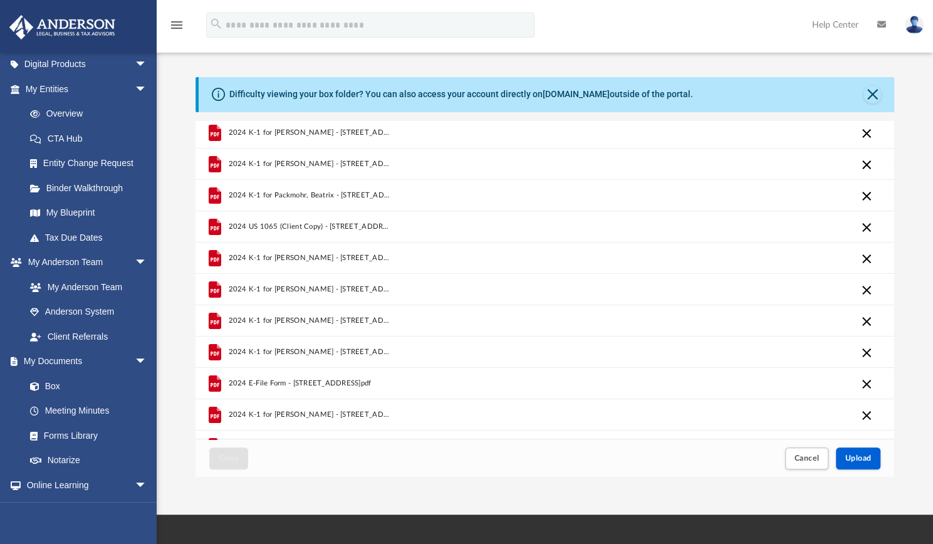
scroll to position [0, 0]
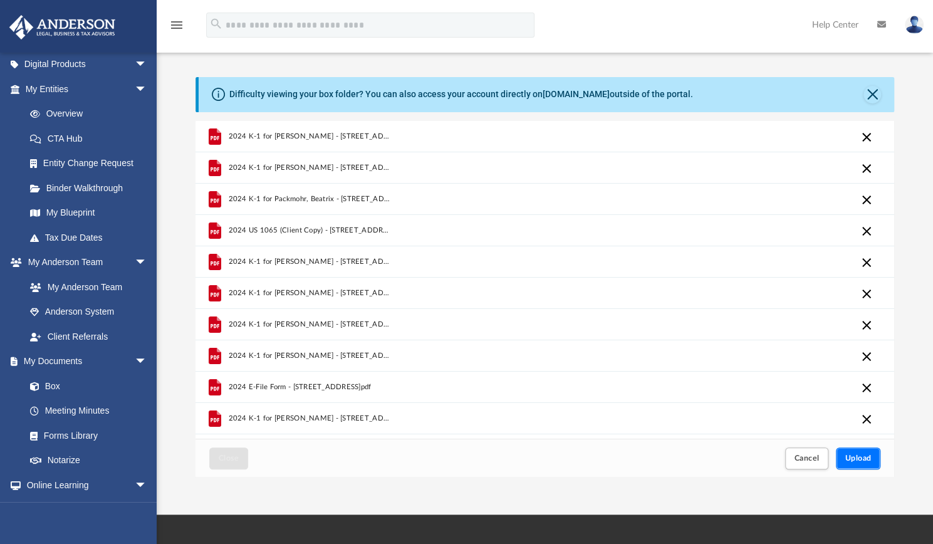
click at [868, 459] on span "Upload" at bounding box center [858, 458] width 26 height 8
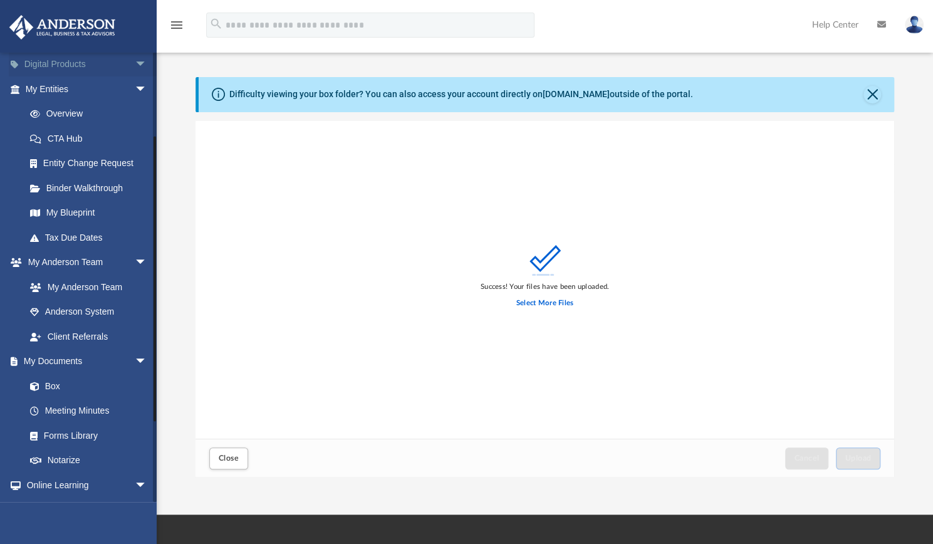
click at [43, 64] on link "Digital Products arrow_drop_down" at bounding box center [87, 64] width 157 height 25
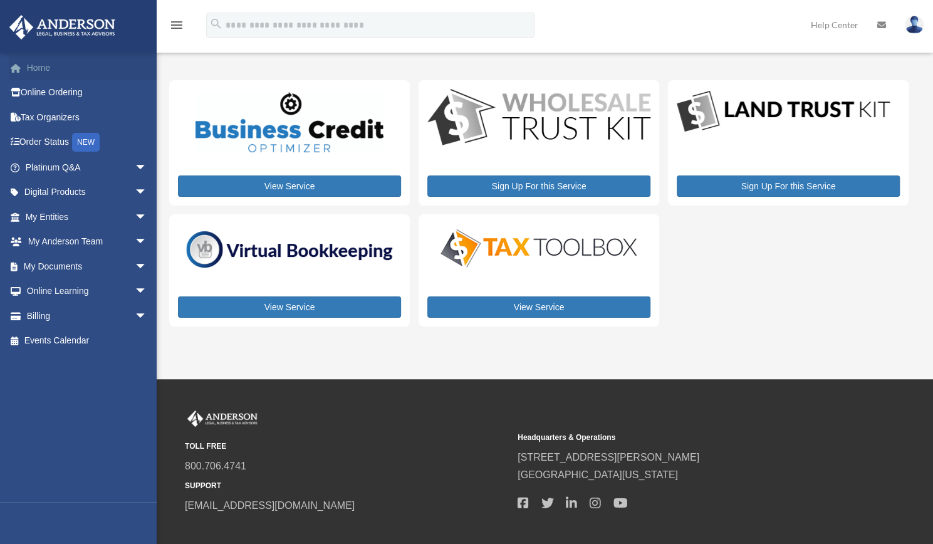
click at [49, 70] on link "Home" at bounding box center [87, 67] width 157 height 25
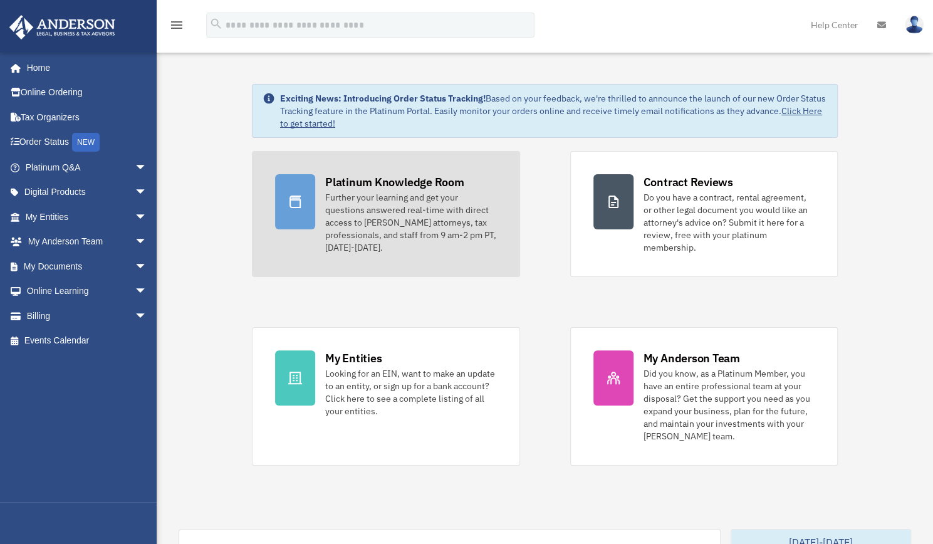
click at [474, 259] on link "Platinum Knowledge Room Further your learning and get your questions answered r…" at bounding box center [386, 214] width 268 height 126
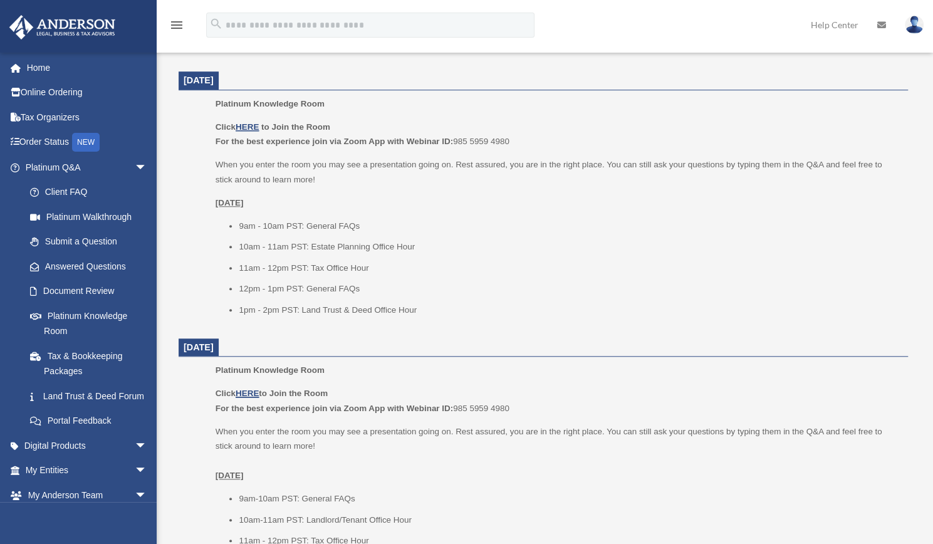
scroll to position [492, 0]
click at [252, 127] on u "HERE" at bounding box center [247, 126] width 23 height 9
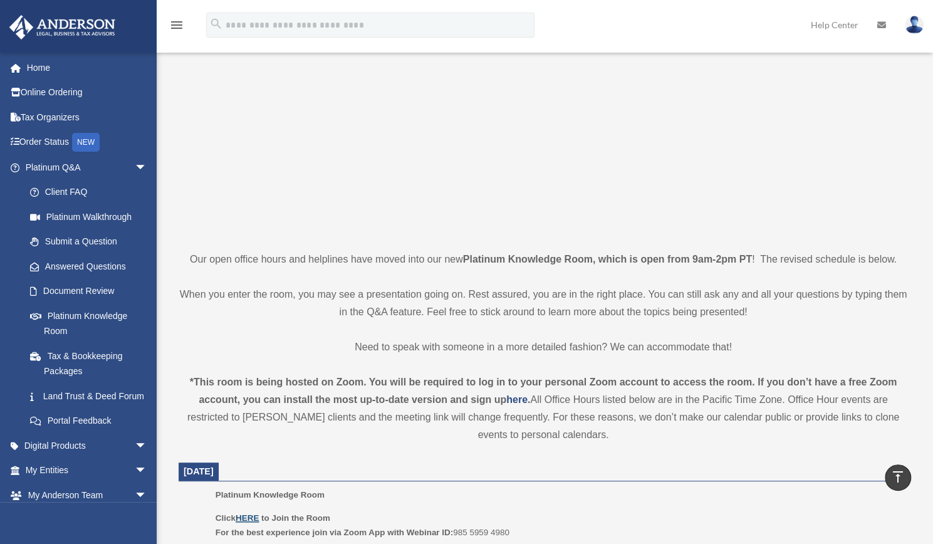
scroll to position [0, 0]
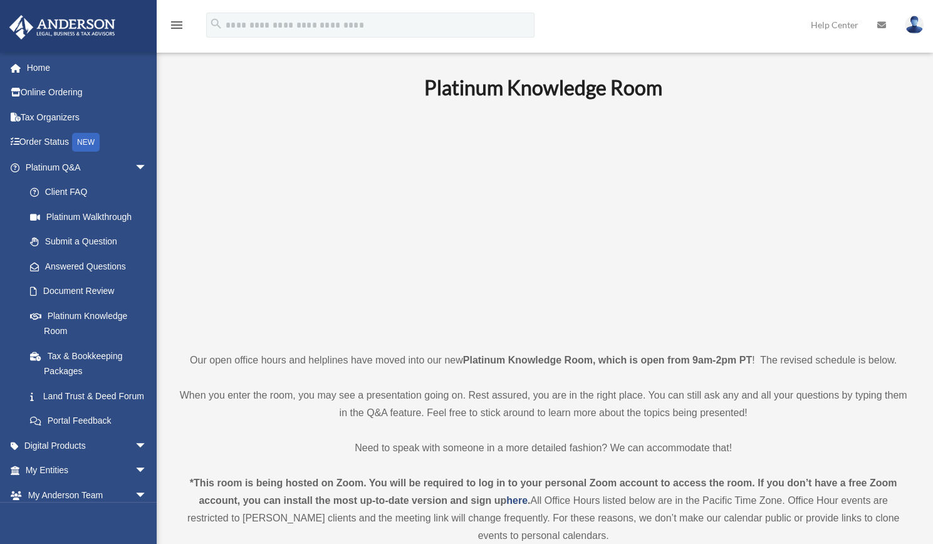
click at [917, 22] on img at bounding box center [914, 25] width 19 height 18
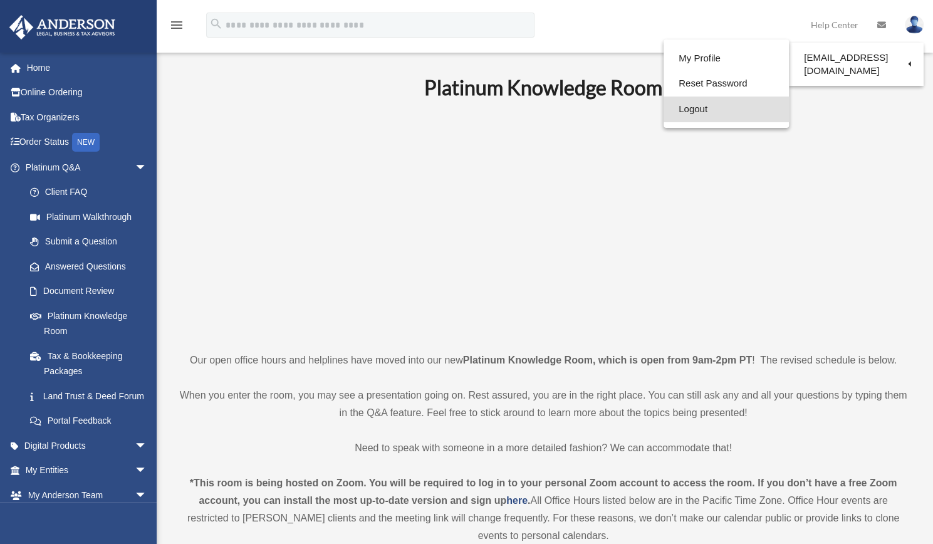
click at [674, 112] on link "Logout" at bounding box center [725, 109] width 125 height 26
